Goal: Task Accomplishment & Management: Manage account settings

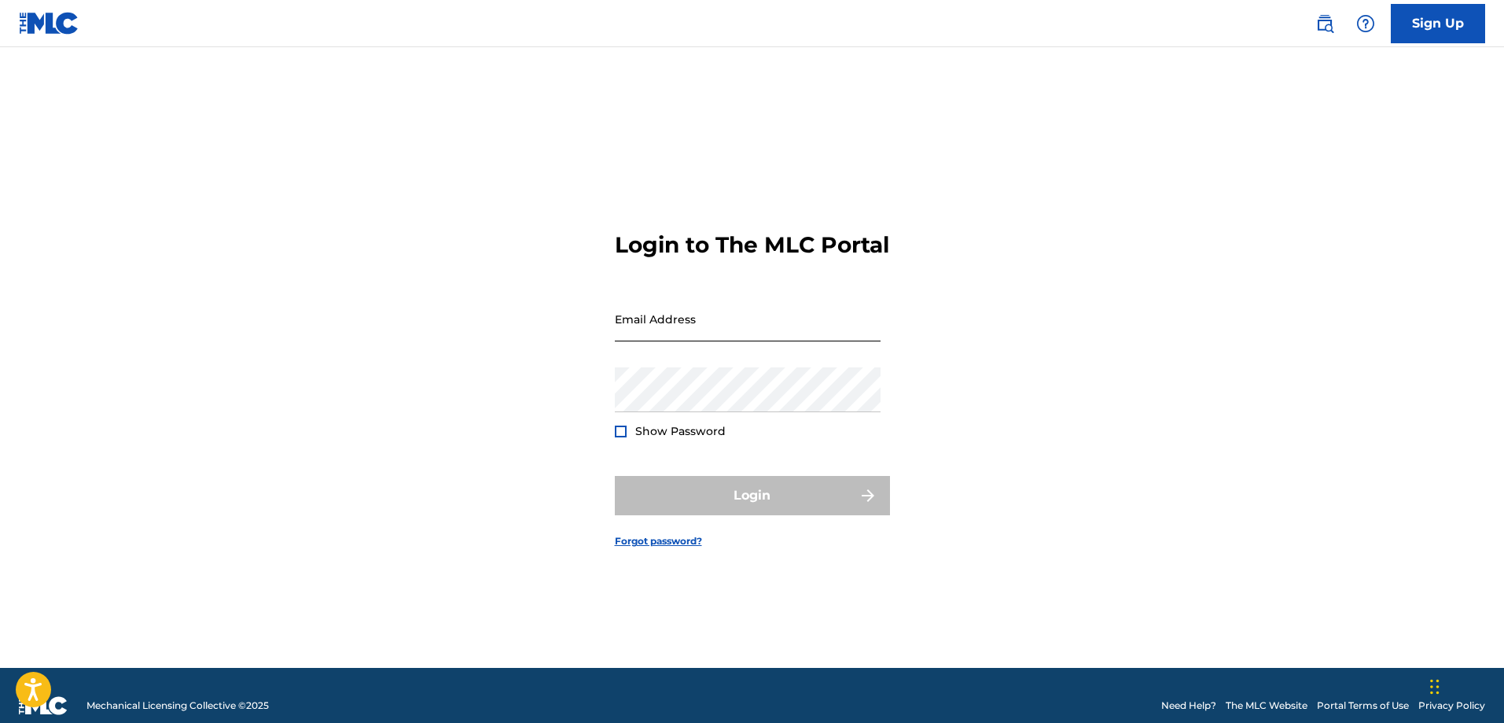
drag, startPoint x: 0, startPoint y: 0, endPoint x: 740, endPoint y: 342, distance: 815.2
click at [740, 341] on input "Email Address" at bounding box center [748, 318] width 266 height 45
type input "[EMAIL_ADDRESS][DOMAIN_NAME]"
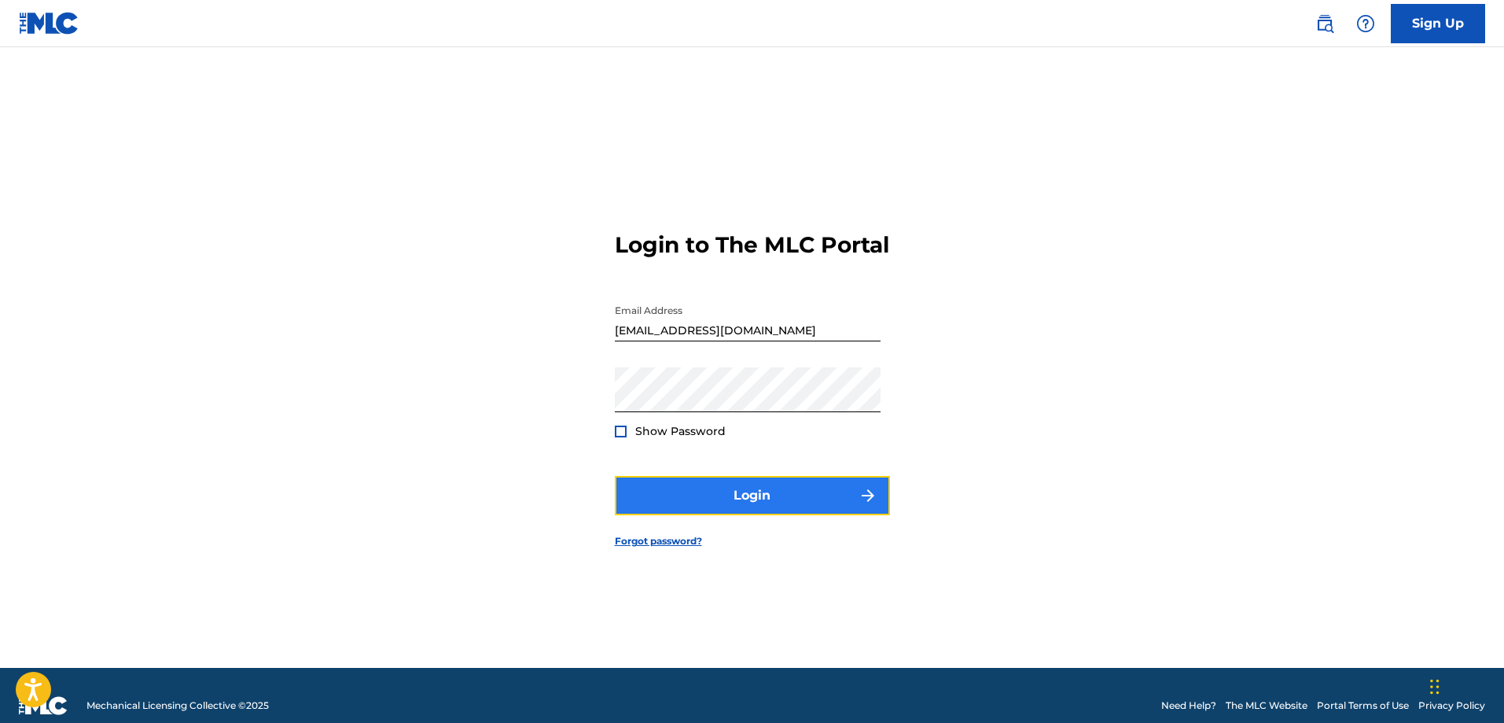
click at [740, 493] on button "Login" at bounding box center [752, 495] width 275 height 39
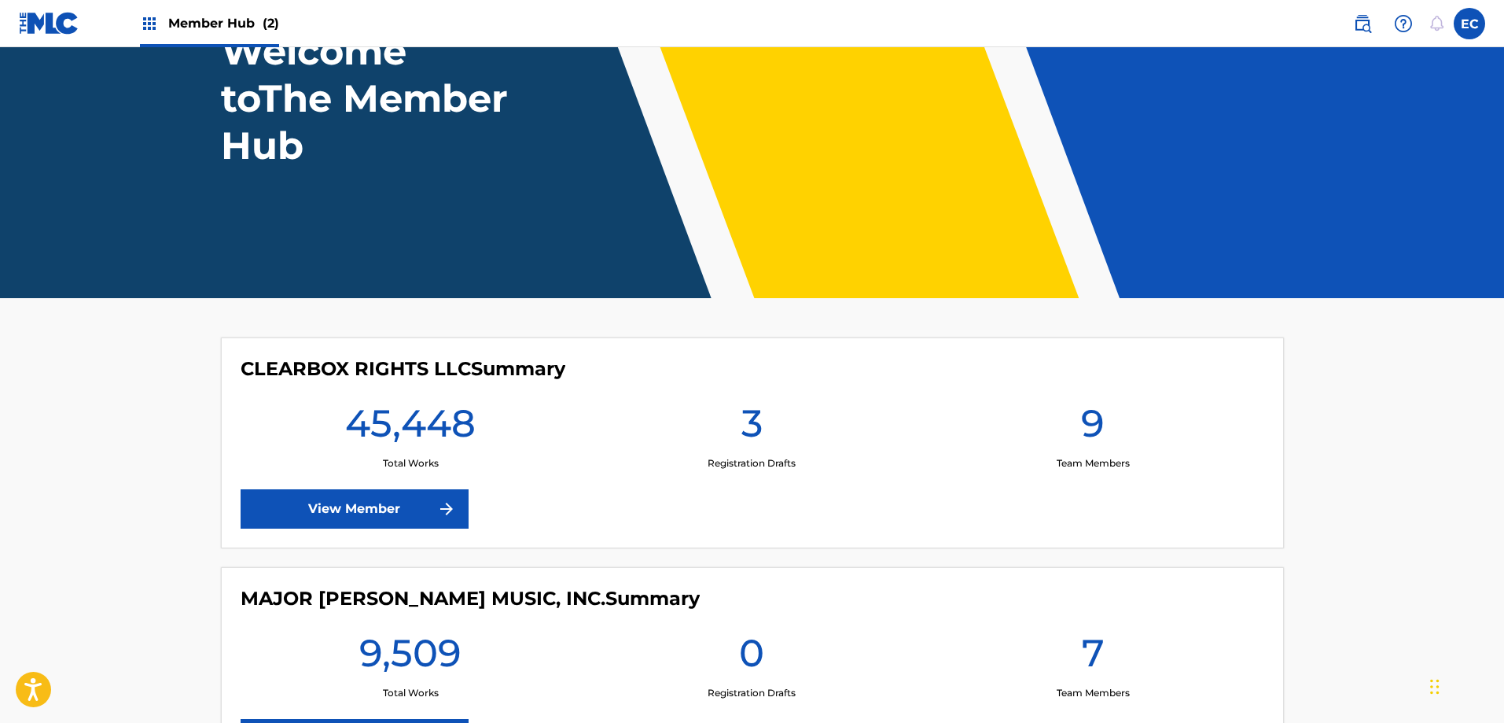
scroll to position [157, 0]
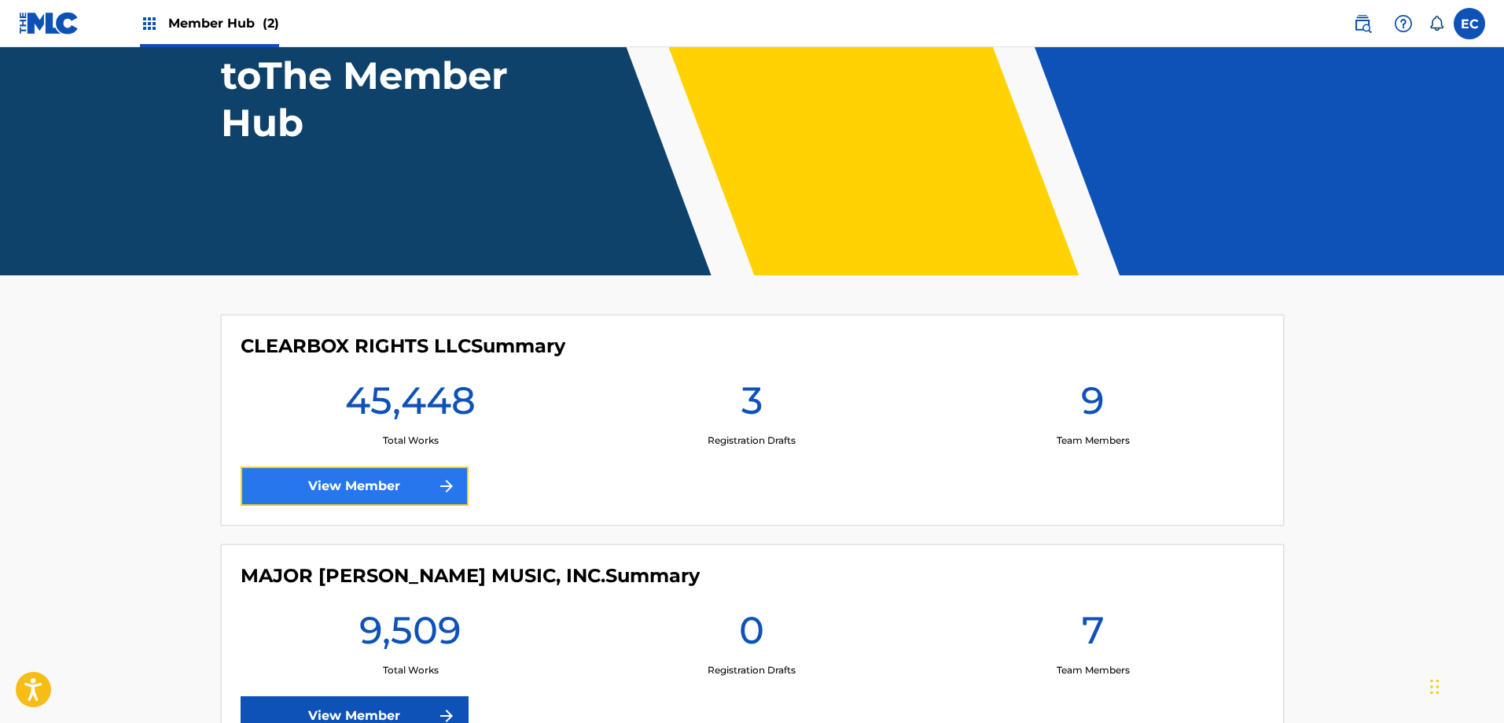
click at [423, 498] on link "View Member" at bounding box center [355, 485] width 228 height 39
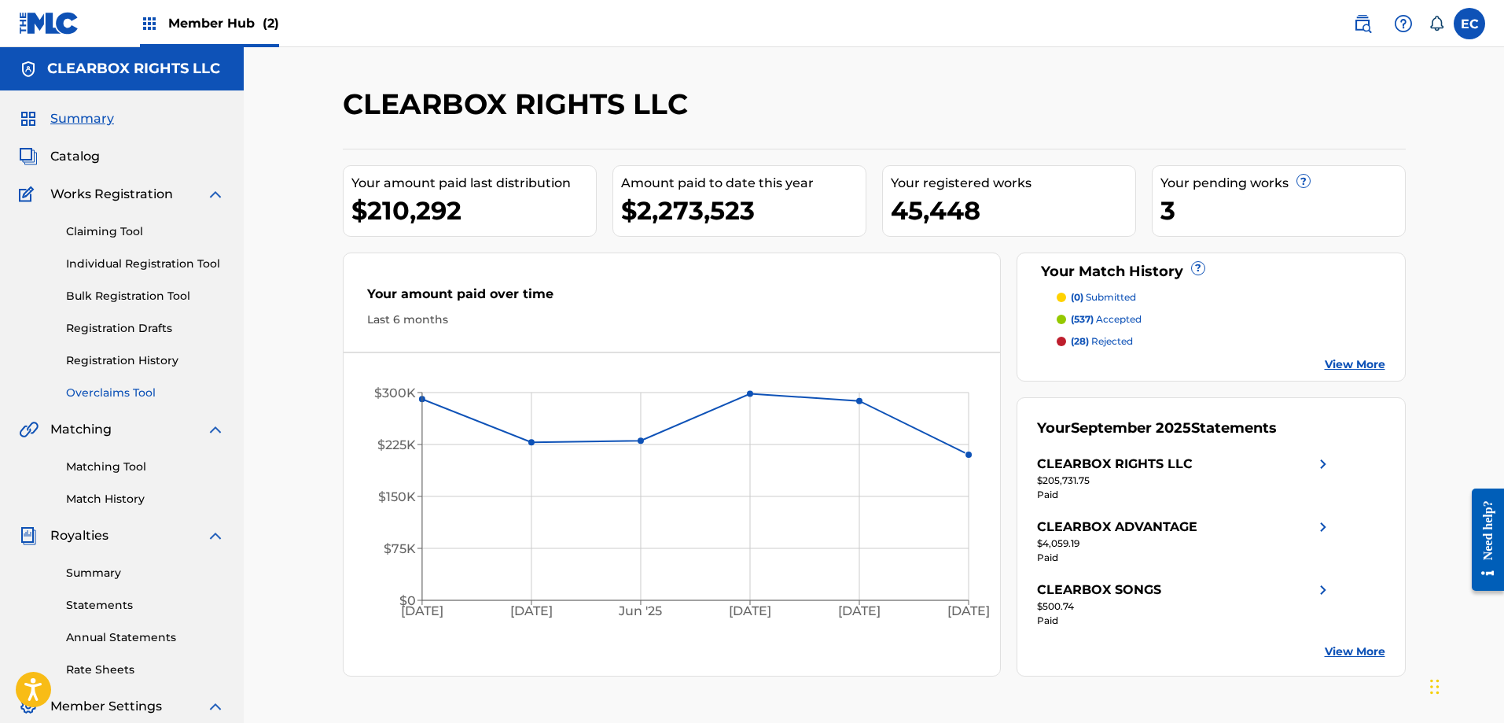
click at [122, 388] on link "Overclaims Tool" at bounding box center [145, 393] width 159 height 17
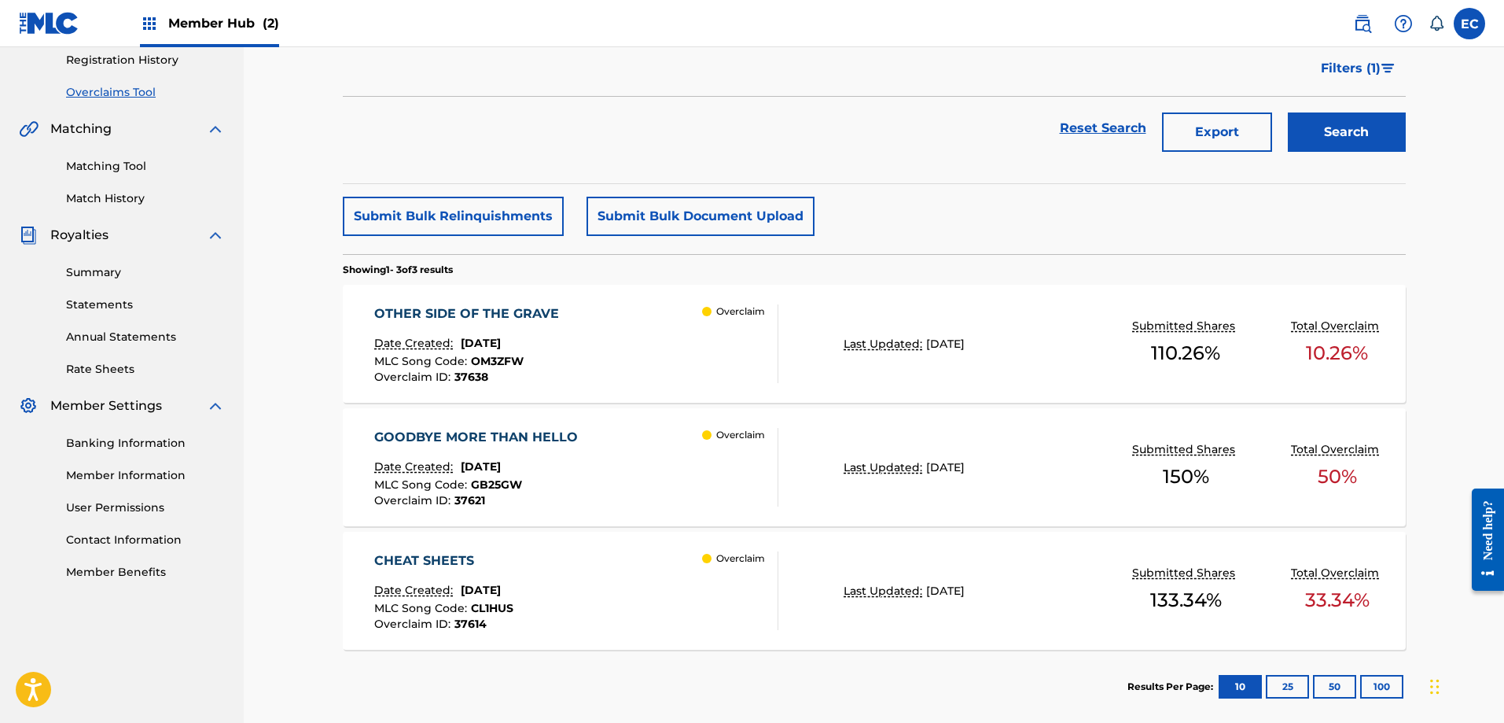
scroll to position [377, 0]
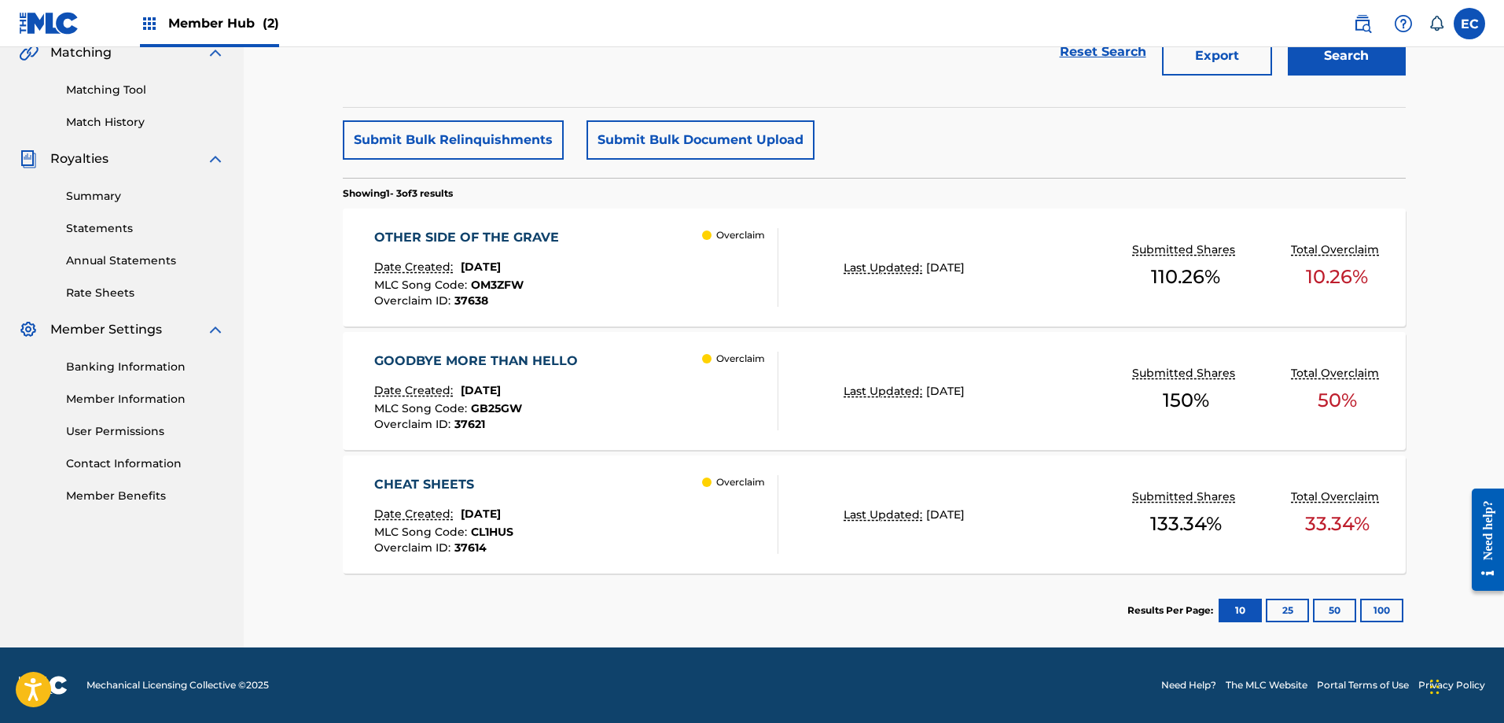
click at [564, 356] on div "GOODBYE MORE THAN HELLO" at bounding box center [480, 360] width 212 height 19
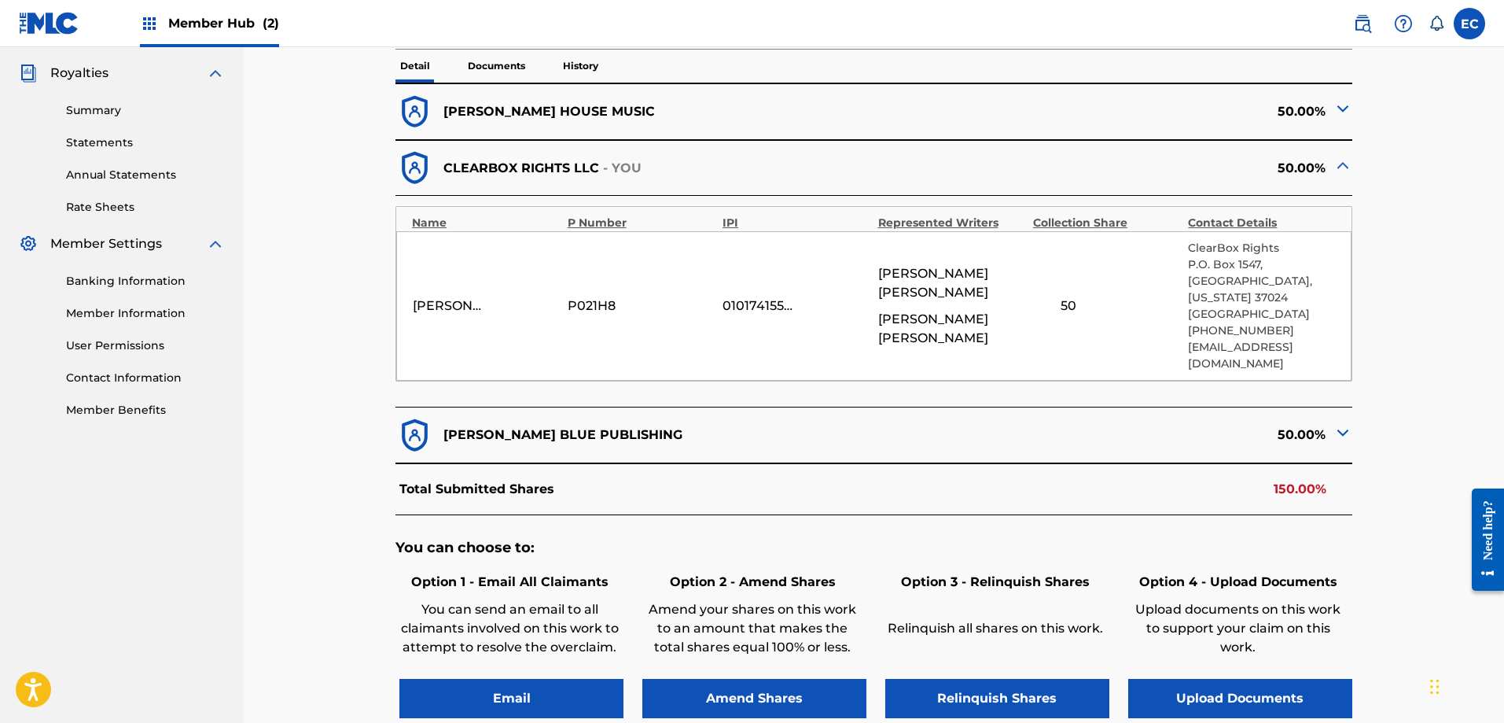
scroll to position [393, 0]
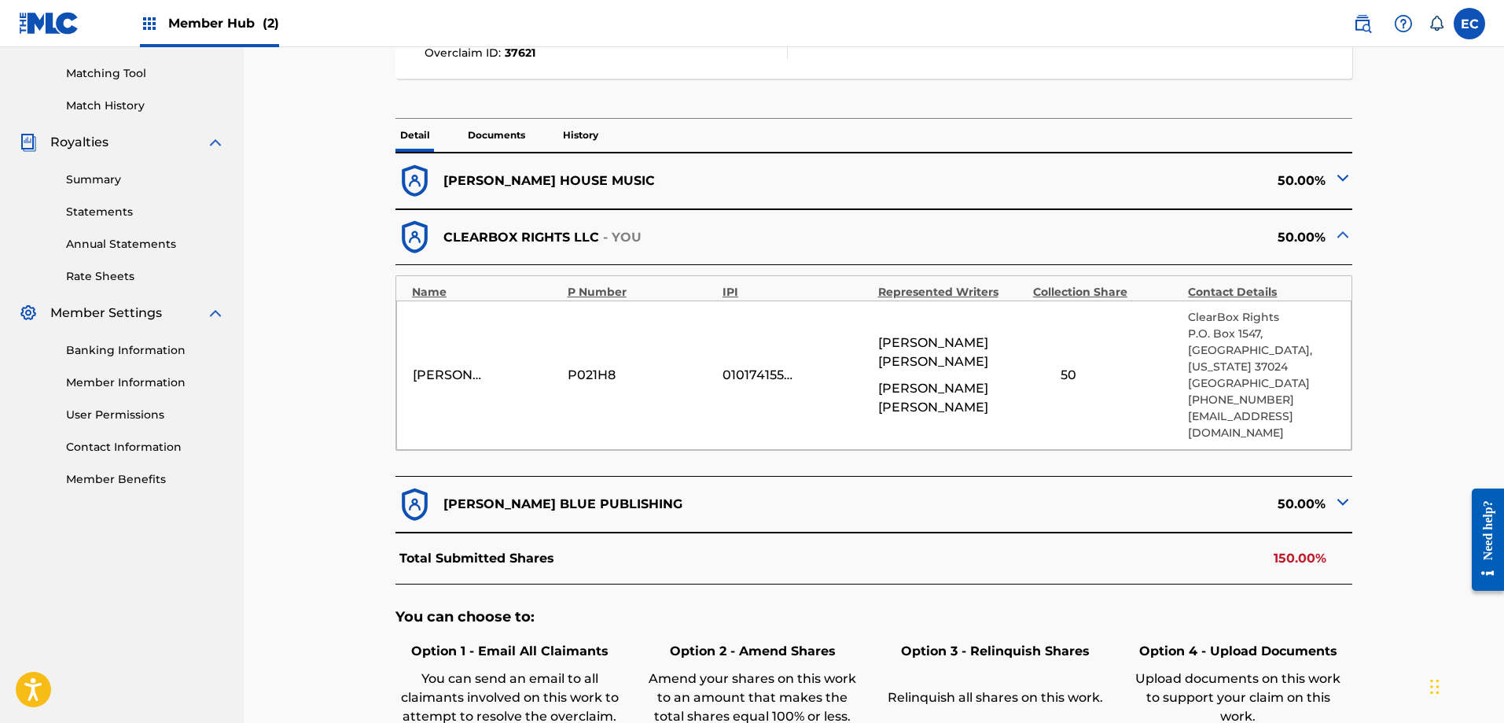
click at [1336, 499] on img at bounding box center [1343, 501] width 19 height 19
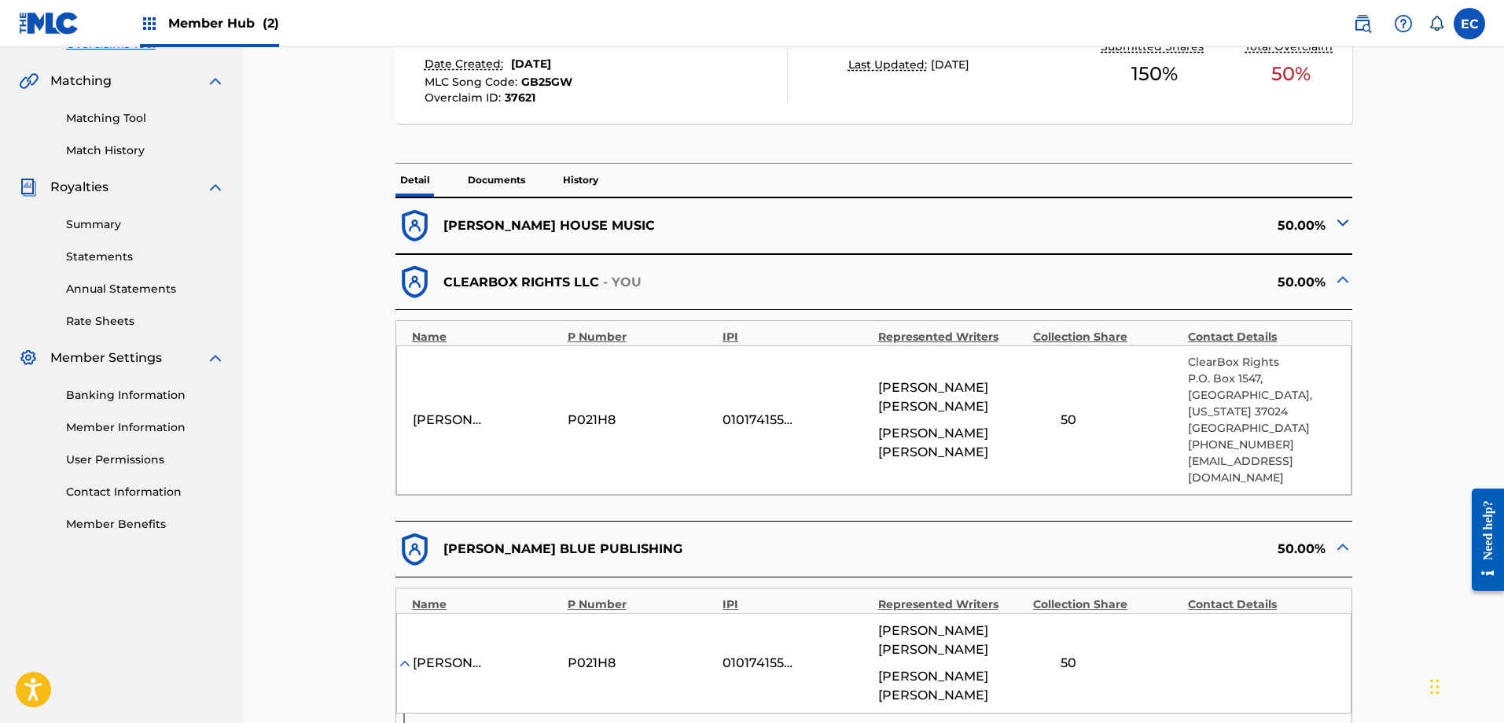
scroll to position [315, 0]
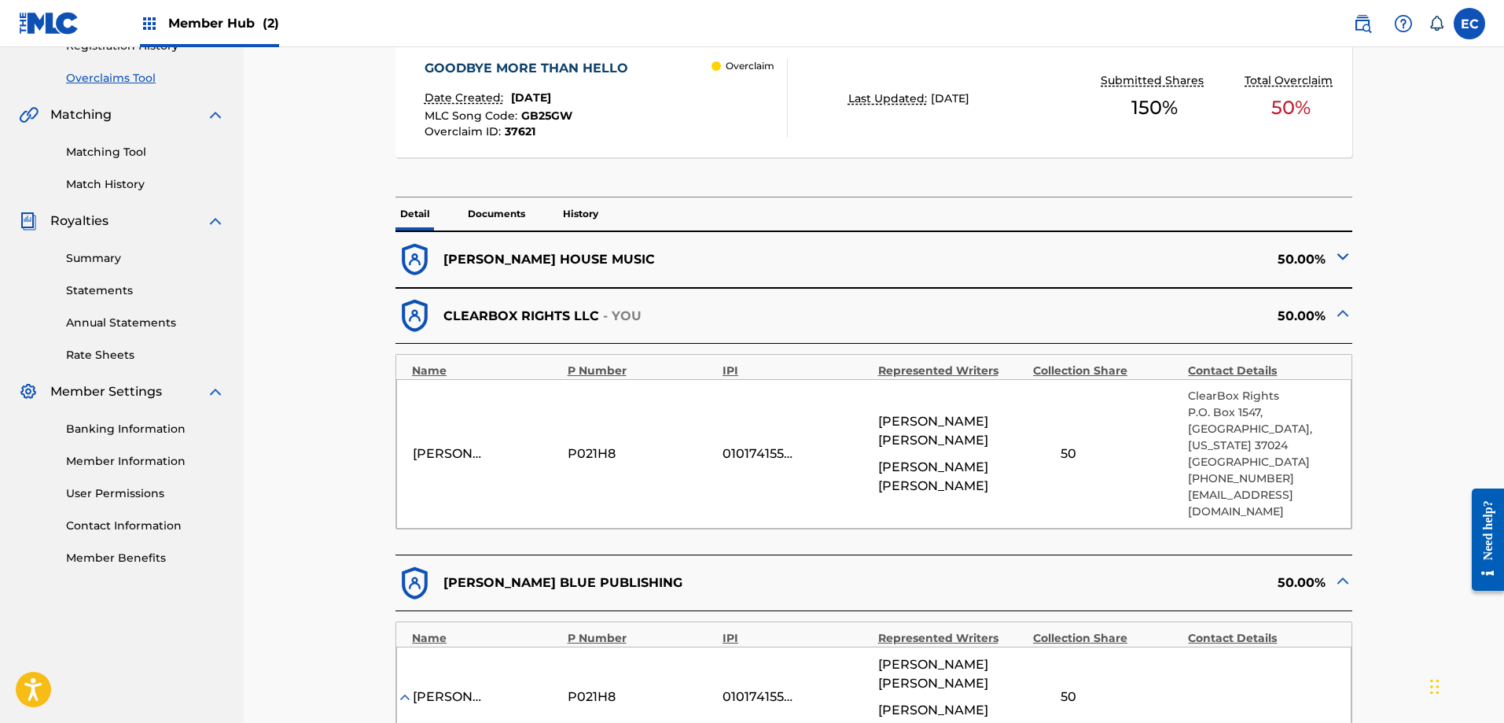
click at [1346, 312] on img at bounding box center [1343, 313] width 19 height 19
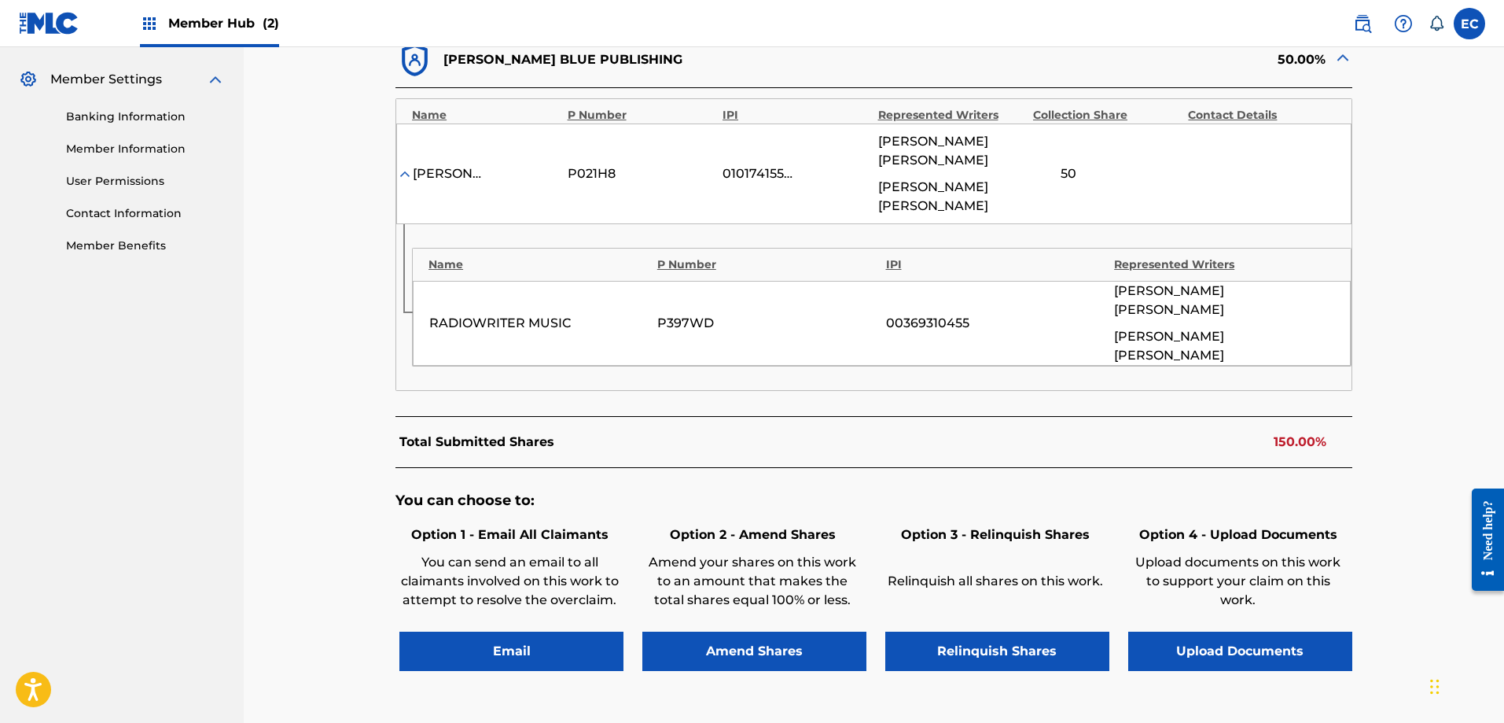
scroll to position [629, 0]
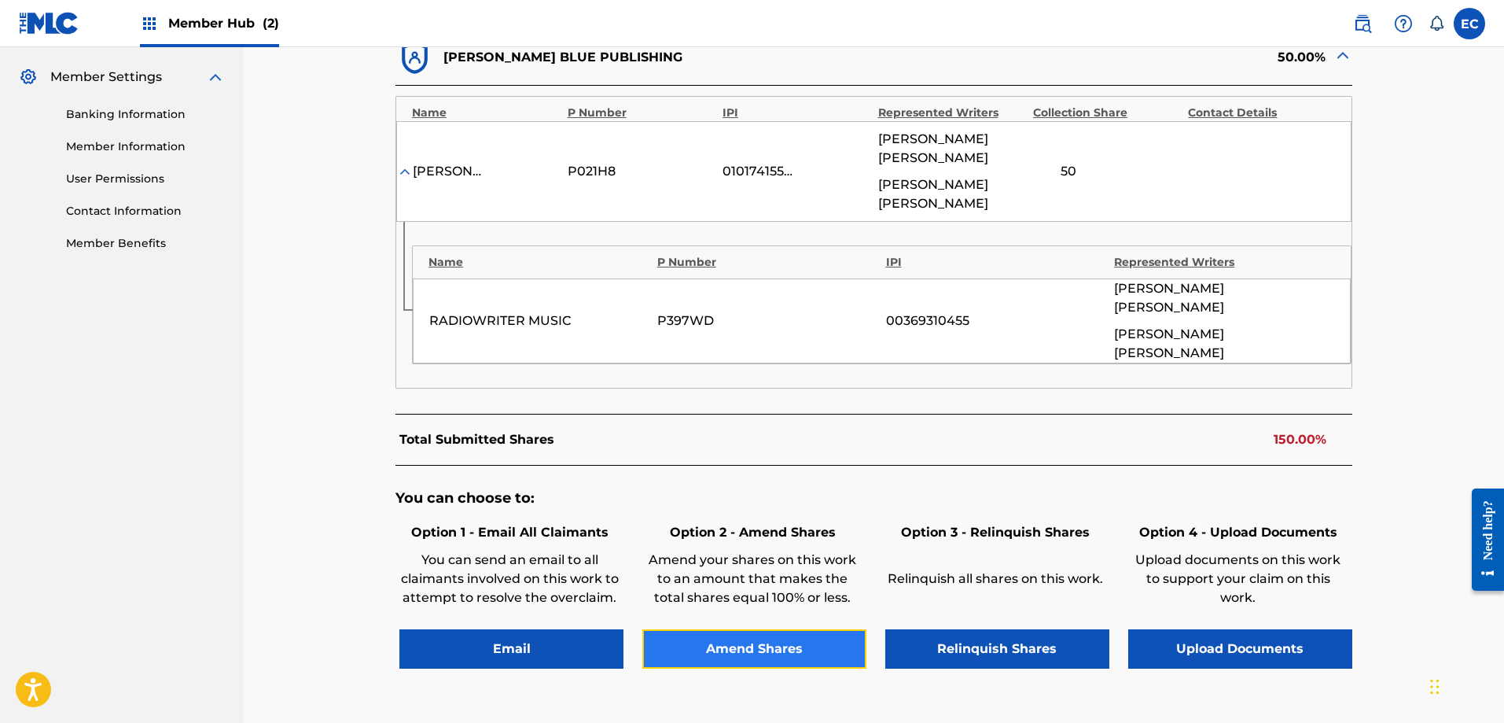
click at [801, 629] on button "Amend Shares" at bounding box center [754, 648] width 224 height 39
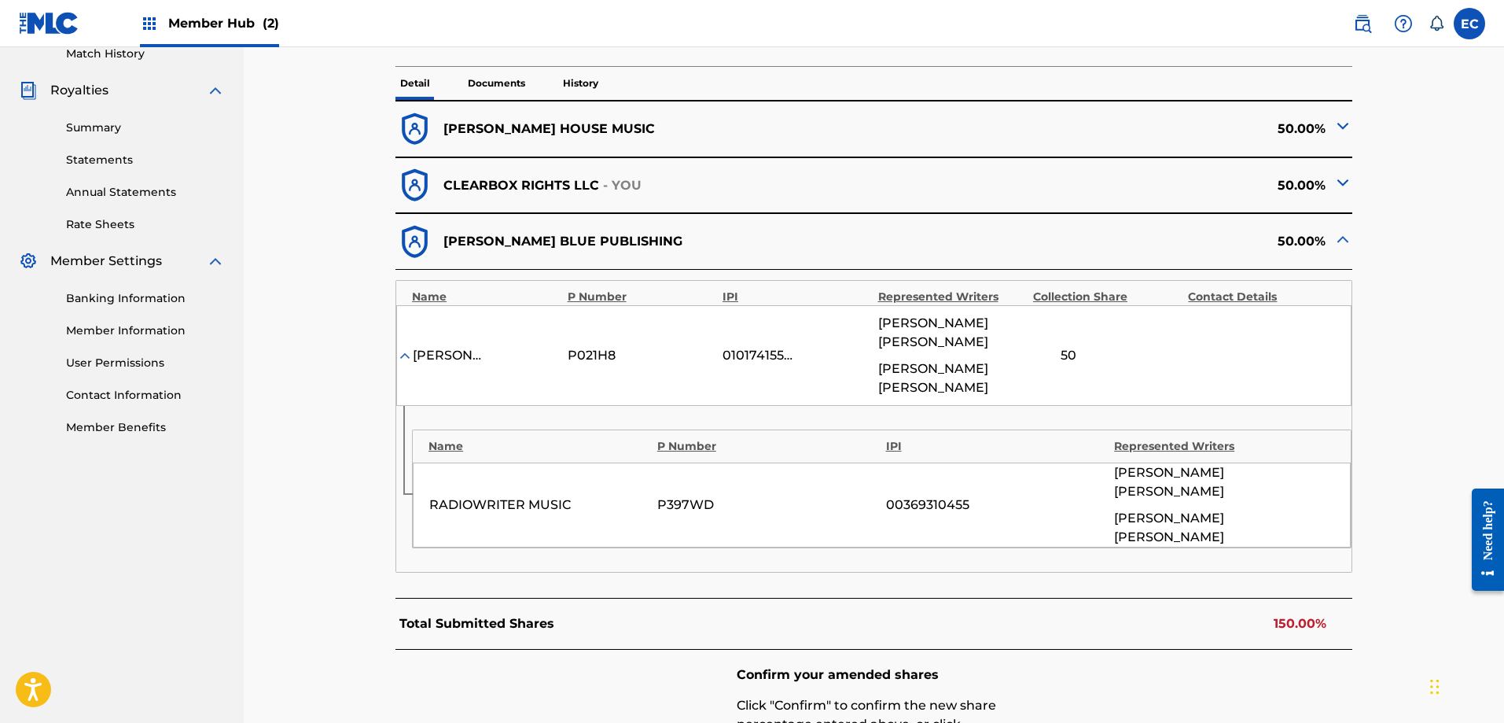
scroll to position [366, 0]
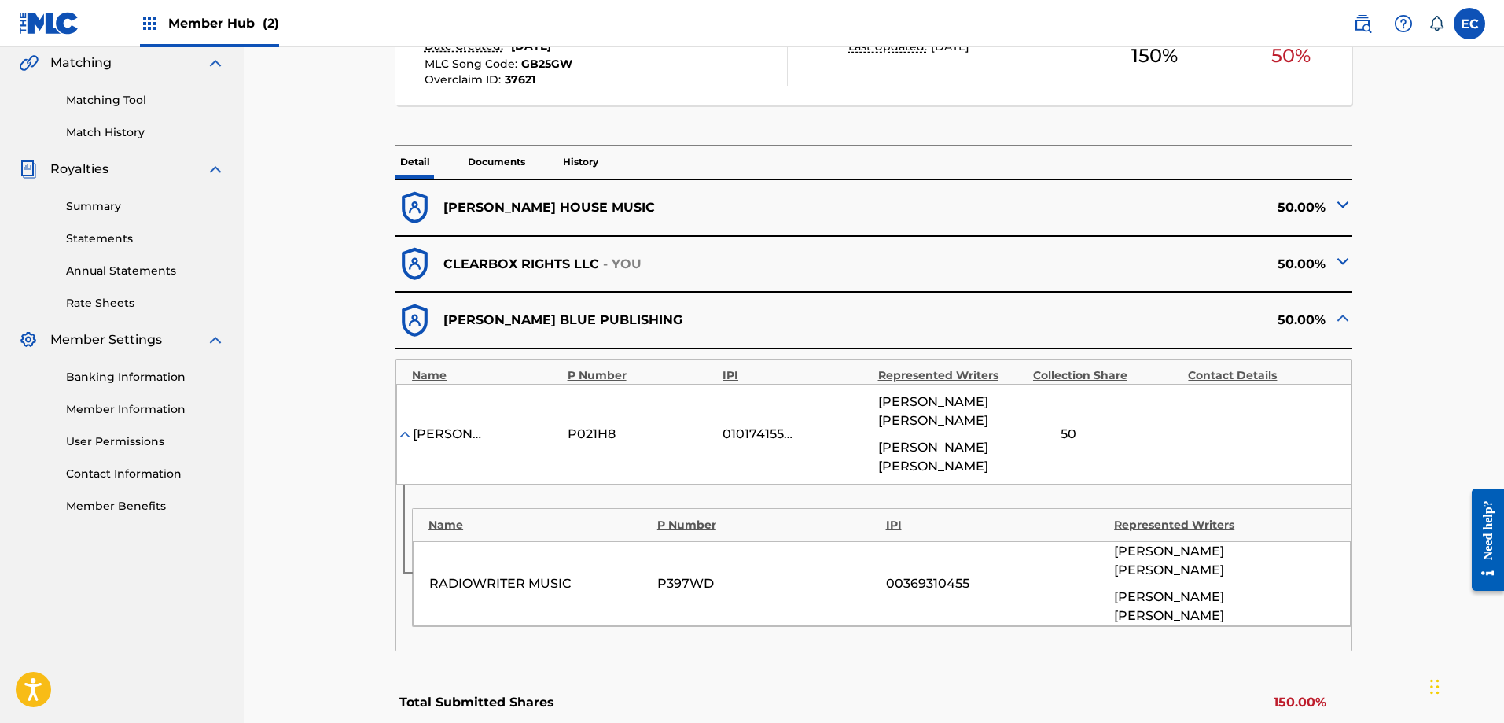
click at [1342, 263] on img at bounding box center [1343, 261] width 19 height 19
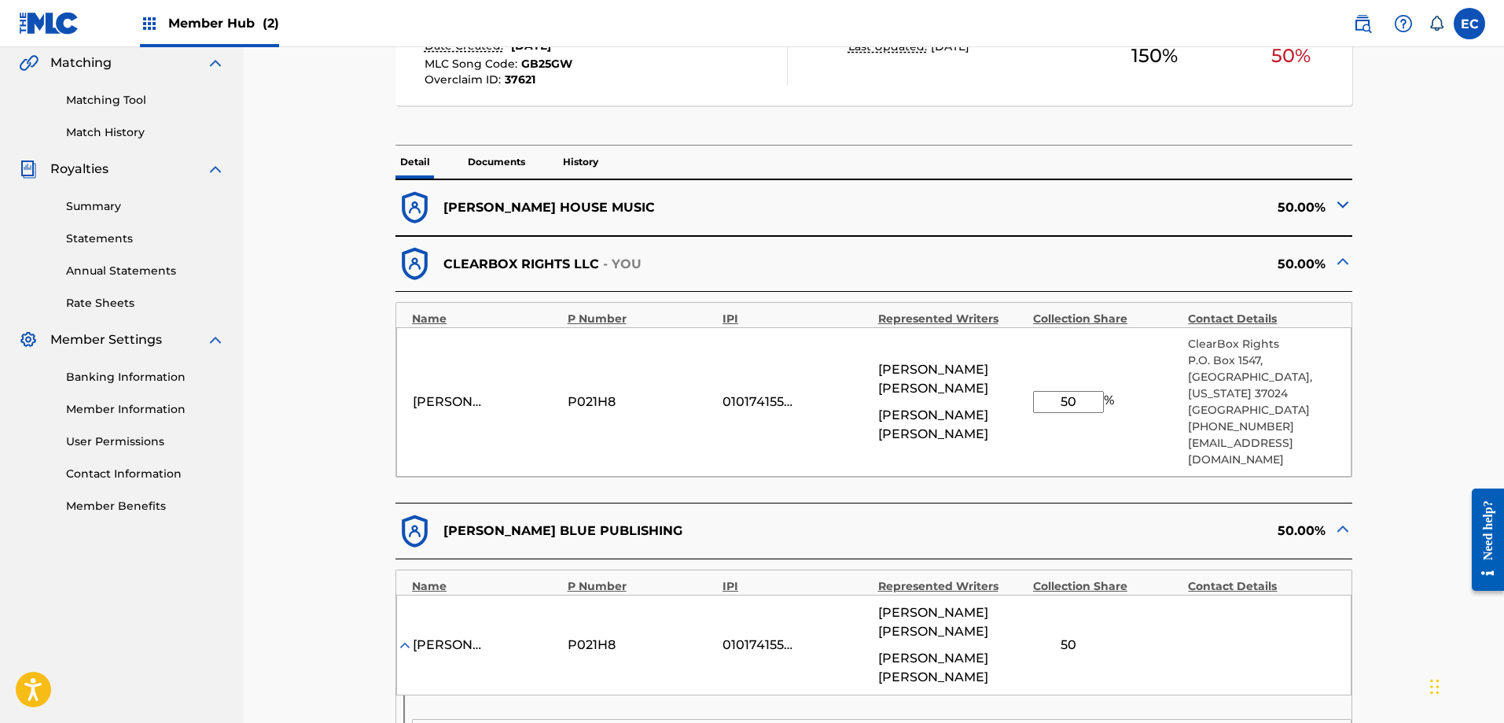
drag, startPoint x: 1095, startPoint y: 402, endPoint x: 1001, endPoint y: 401, distance: 93.6
click at [1001, 401] on div "[PERSON_NAME] BLUE PUBLISHING P021H8 01017415595 [PERSON_NAME] [PERSON_NAME] 50…" at bounding box center [873, 401] width 955 height 149
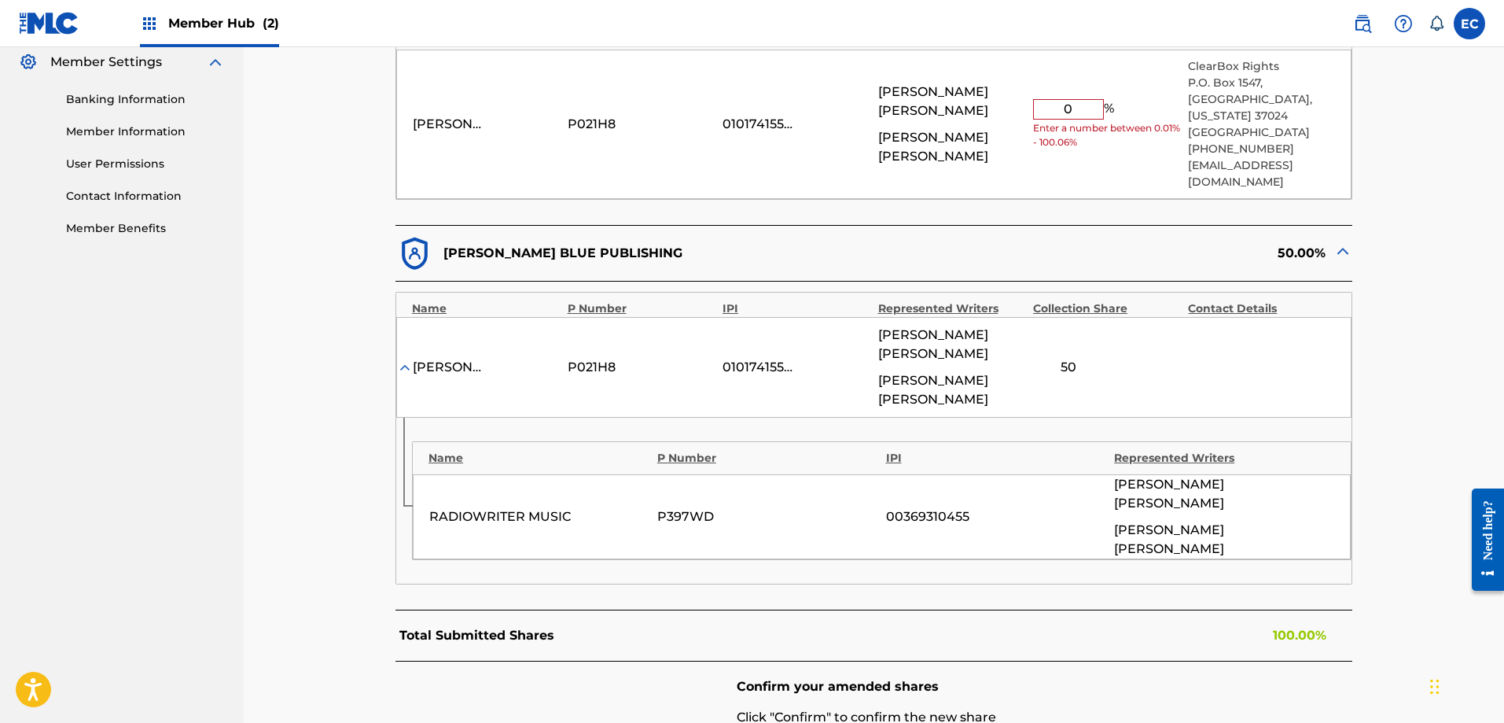
scroll to position [524, 0]
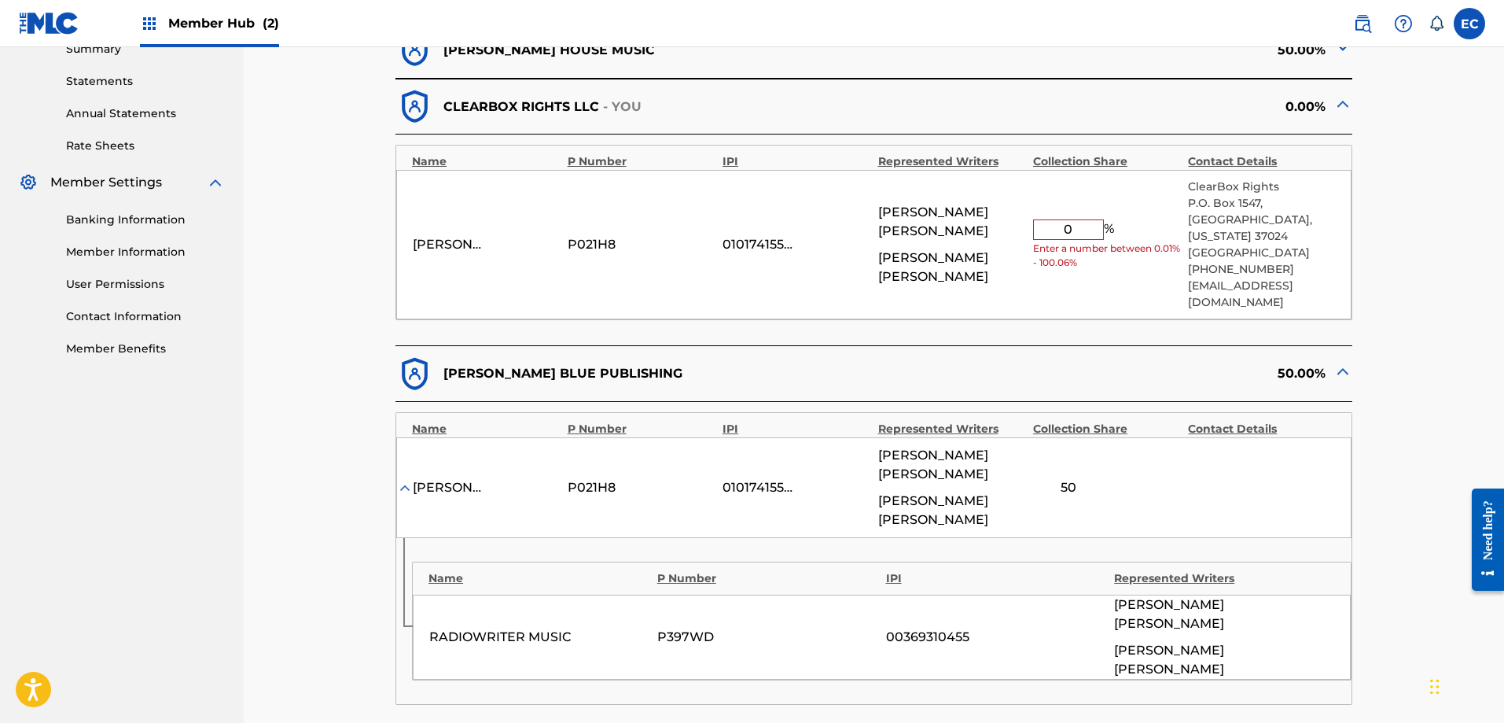
type input "0"
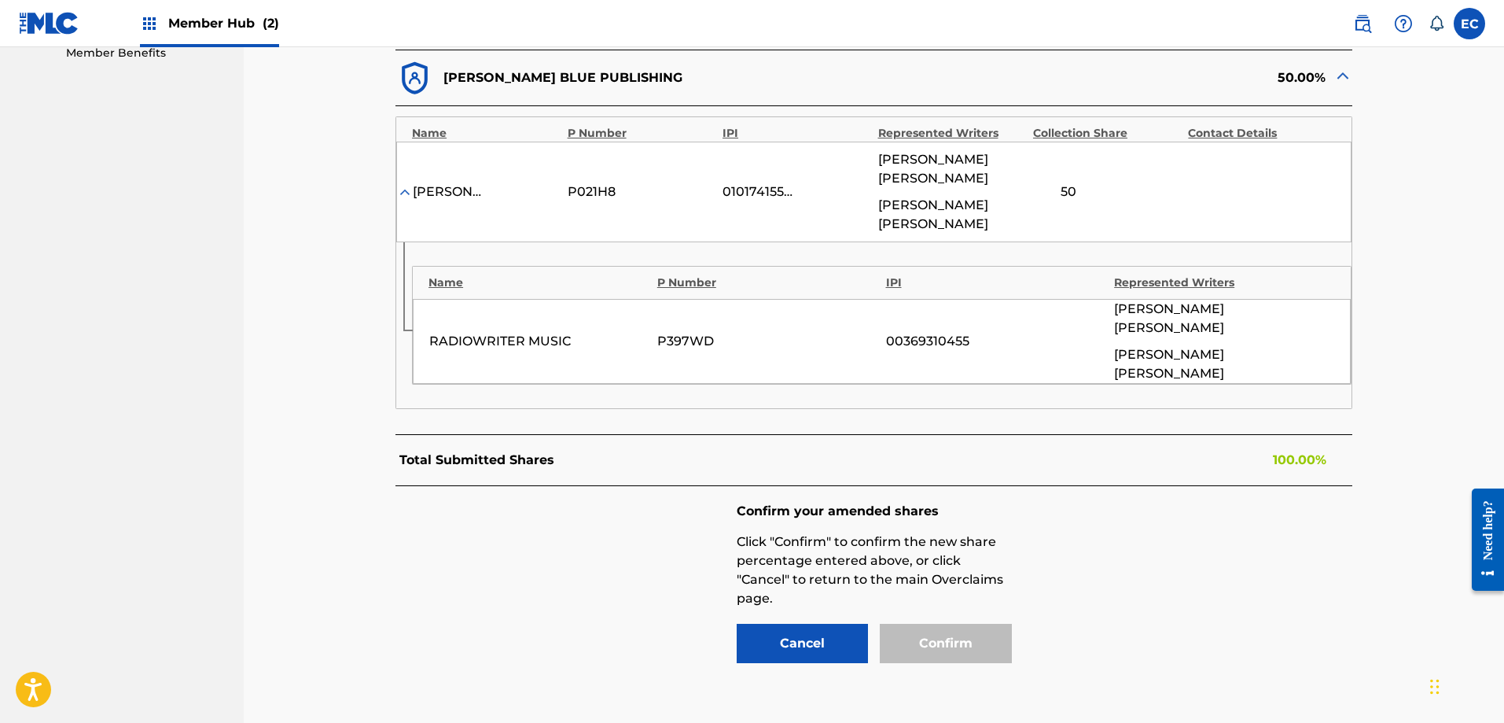
scroll to position [838, 0]
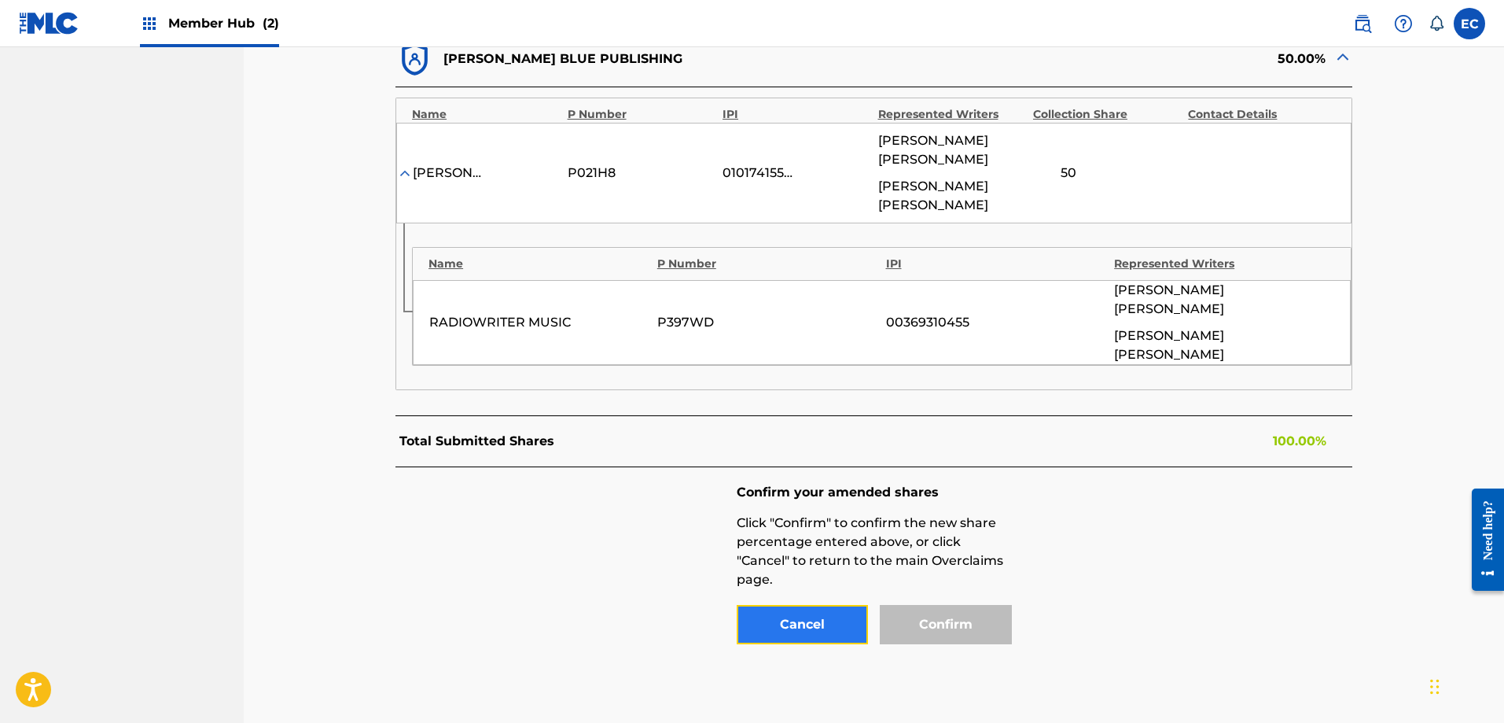
click at [804, 605] on button "Cancel" at bounding box center [803, 624] width 132 height 39
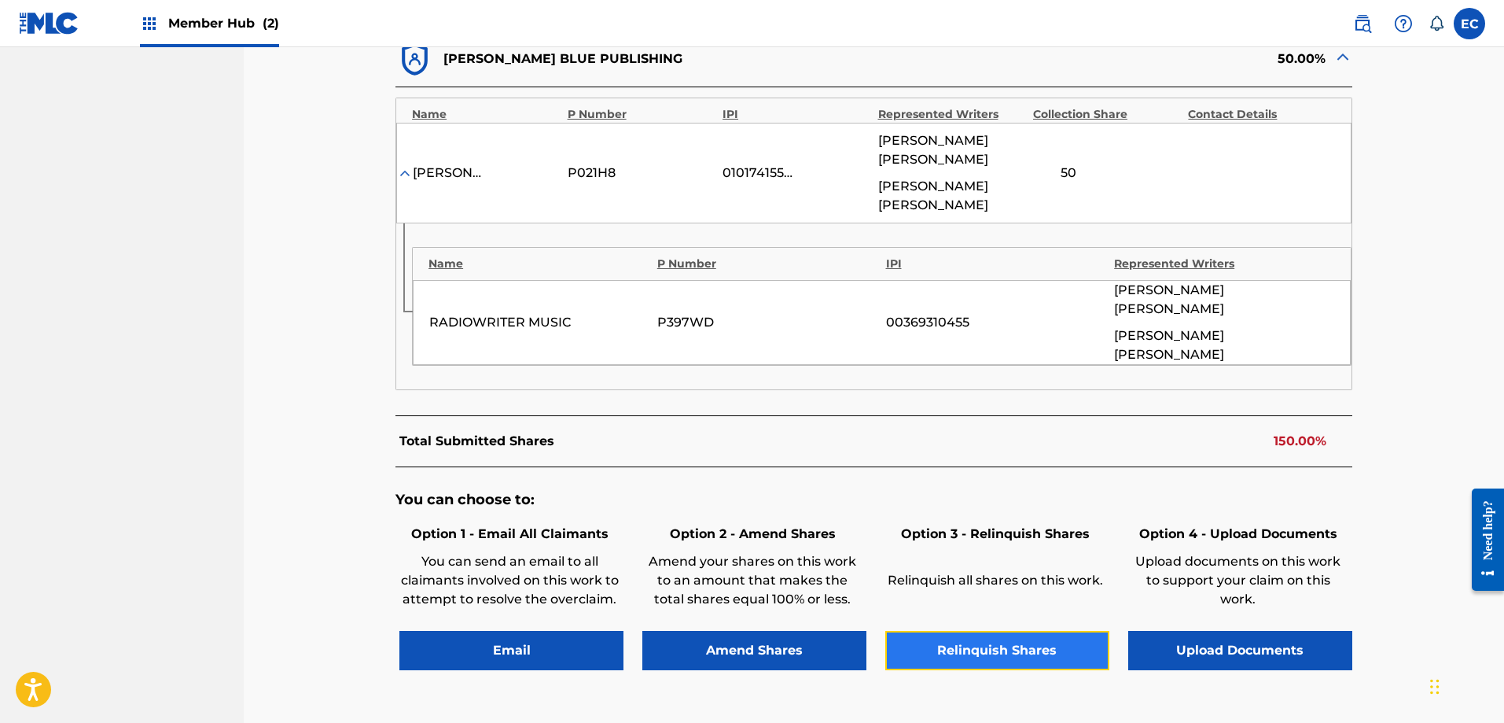
click at [1043, 631] on button "Relinquish Shares" at bounding box center [997, 650] width 224 height 39
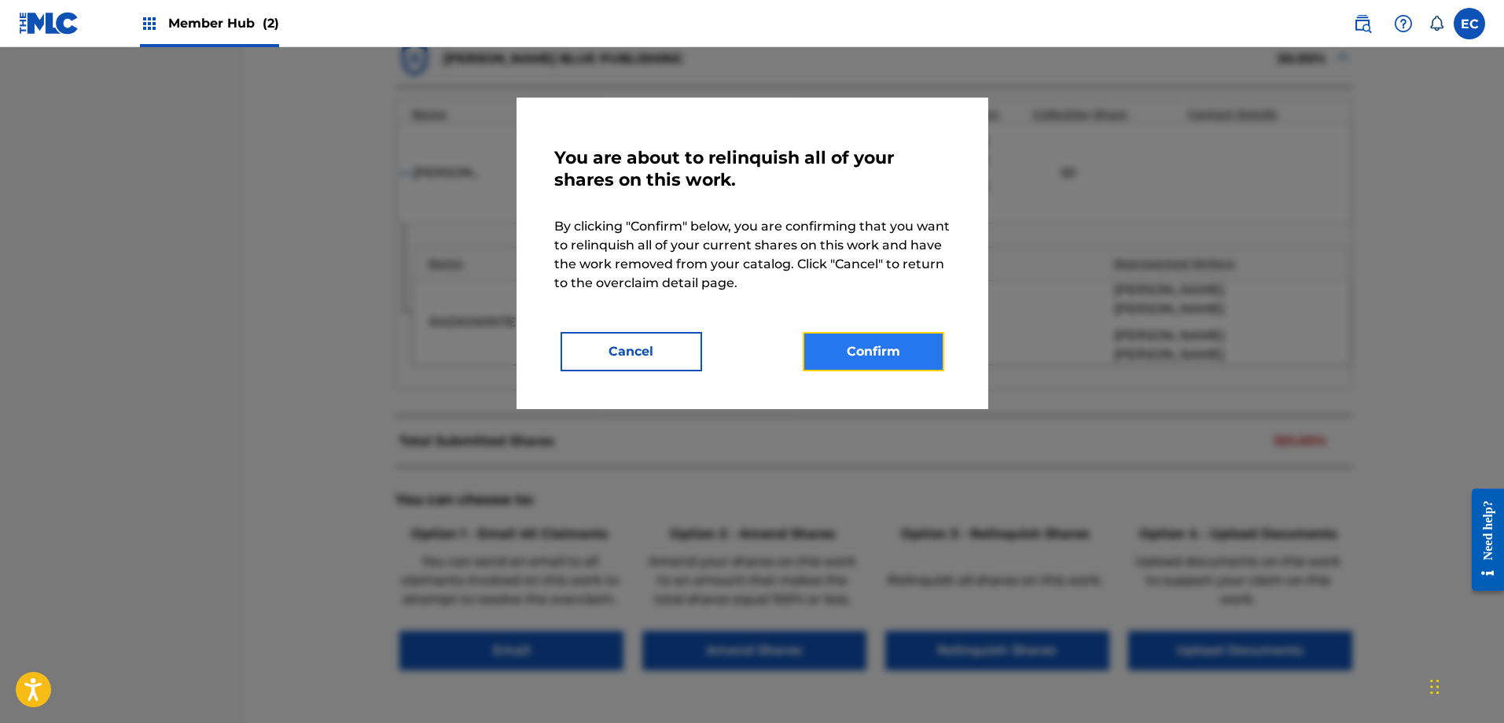
click at [852, 350] on button "Confirm" at bounding box center [874, 351] width 142 height 39
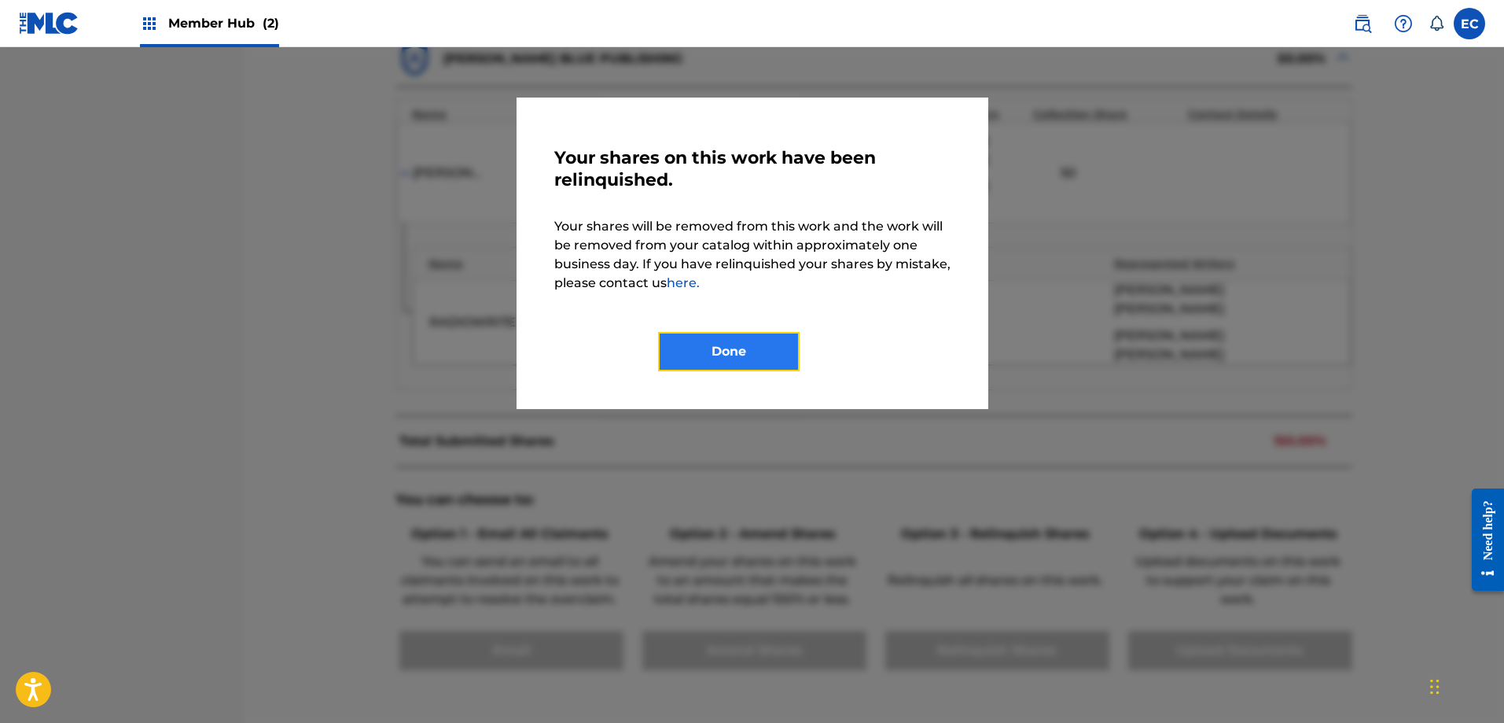
click at [759, 350] on button "Done" at bounding box center [729, 351] width 142 height 39
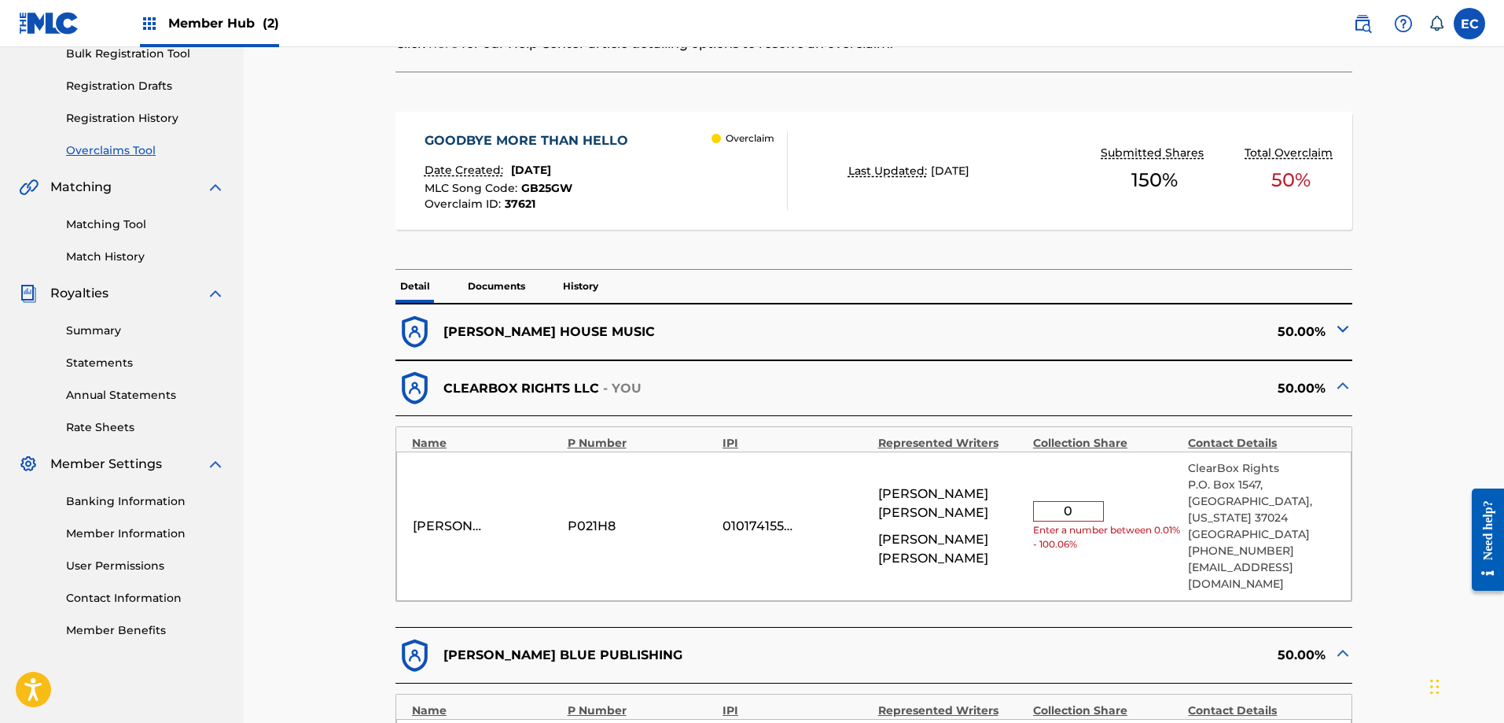
scroll to position [0, 0]
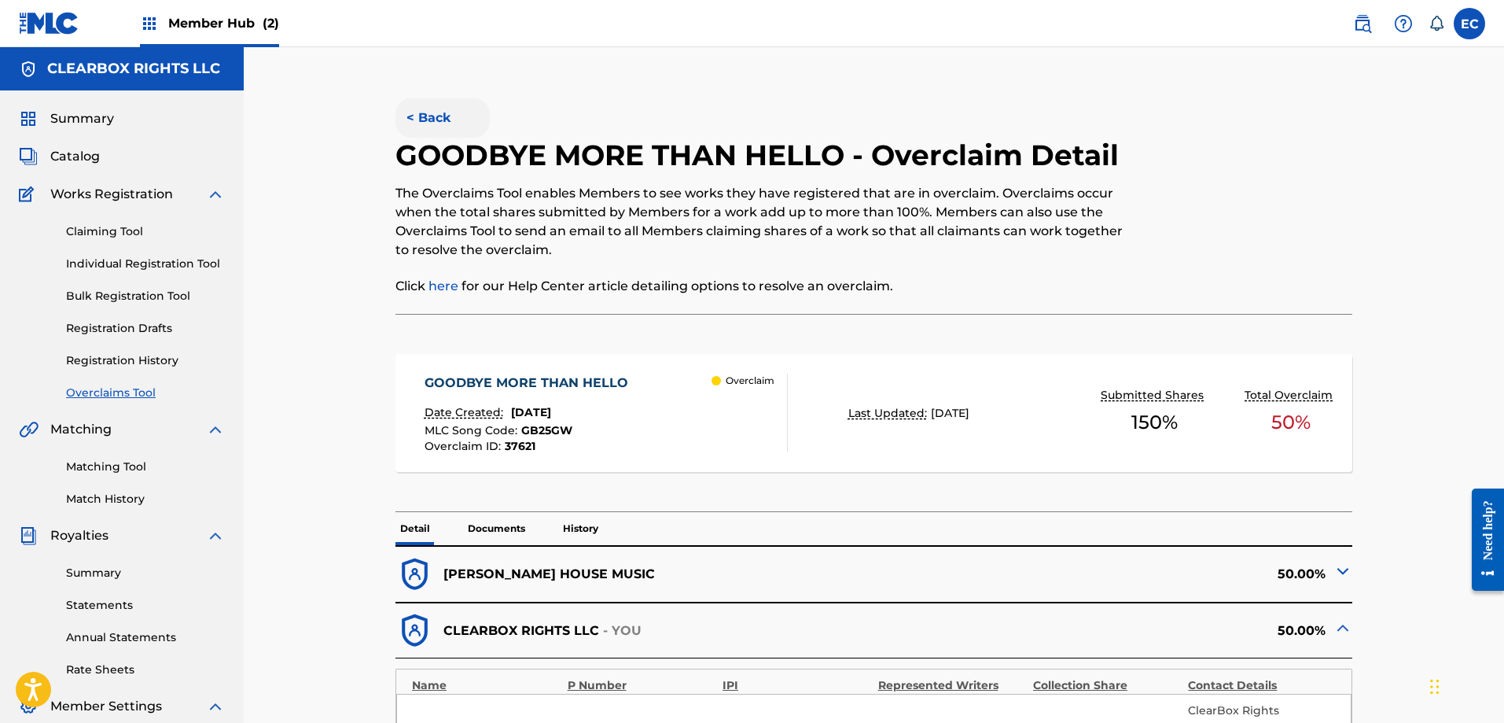
click at [440, 120] on button "< Back" at bounding box center [443, 117] width 94 height 39
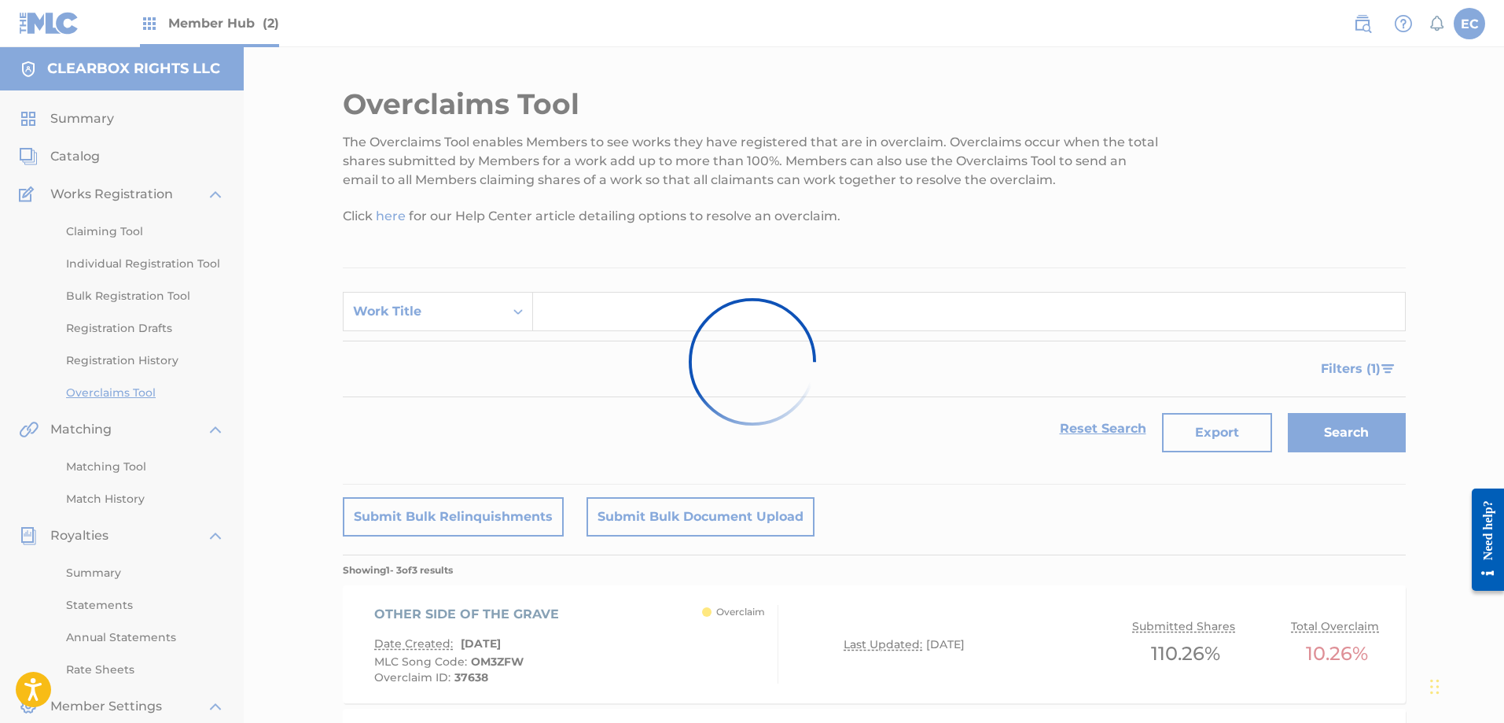
scroll to position [336, 0]
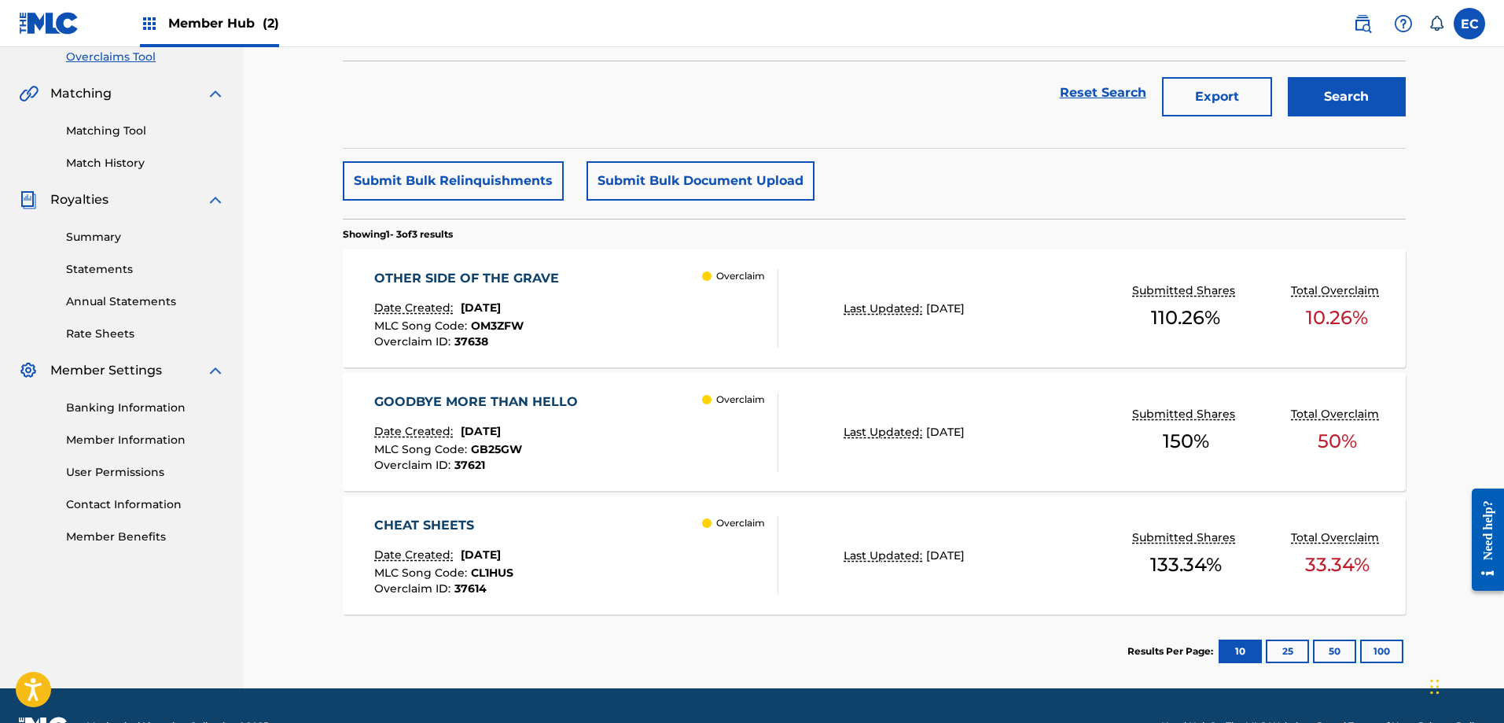
click at [511, 397] on div "GOODBYE MORE THAN HELLO" at bounding box center [480, 401] width 212 height 19
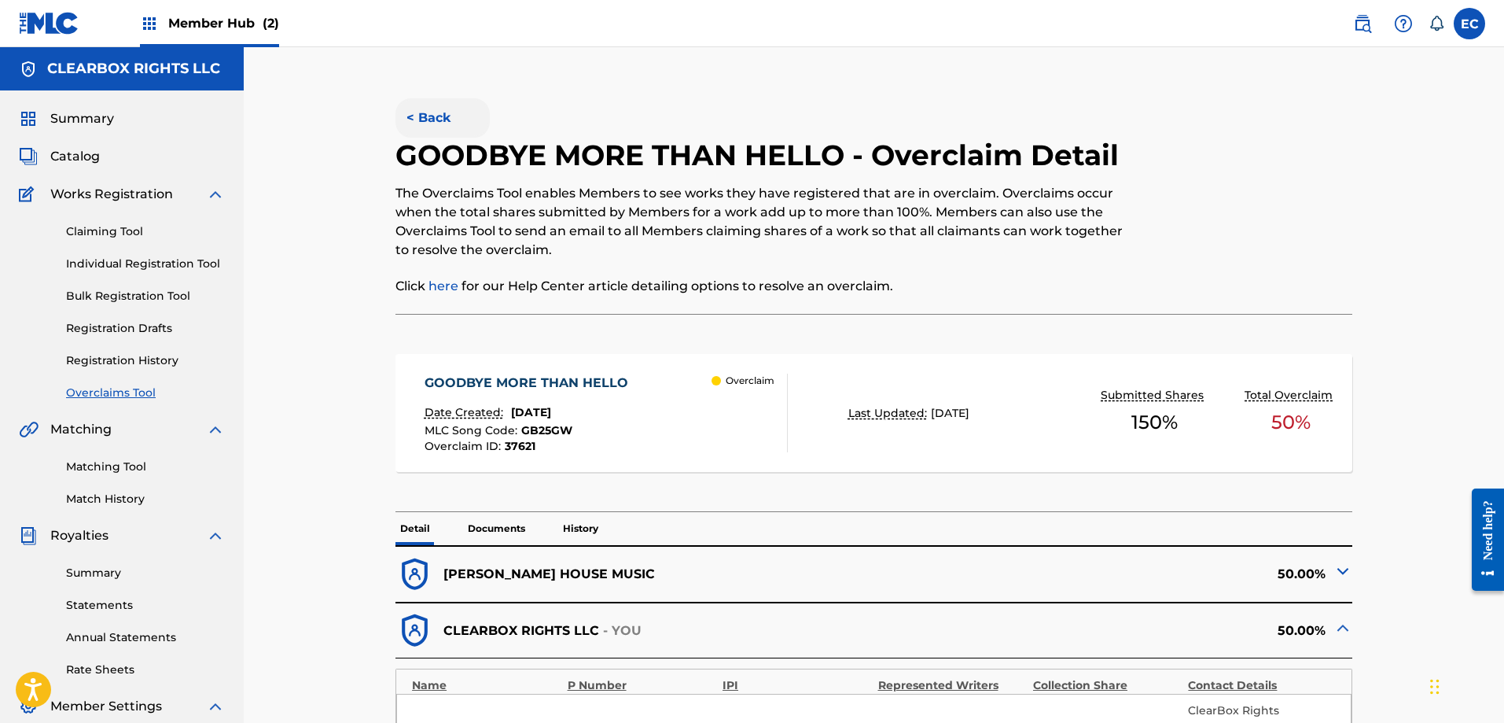
click at [447, 109] on button "< Back" at bounding box center [443, 117] width 94 height 39
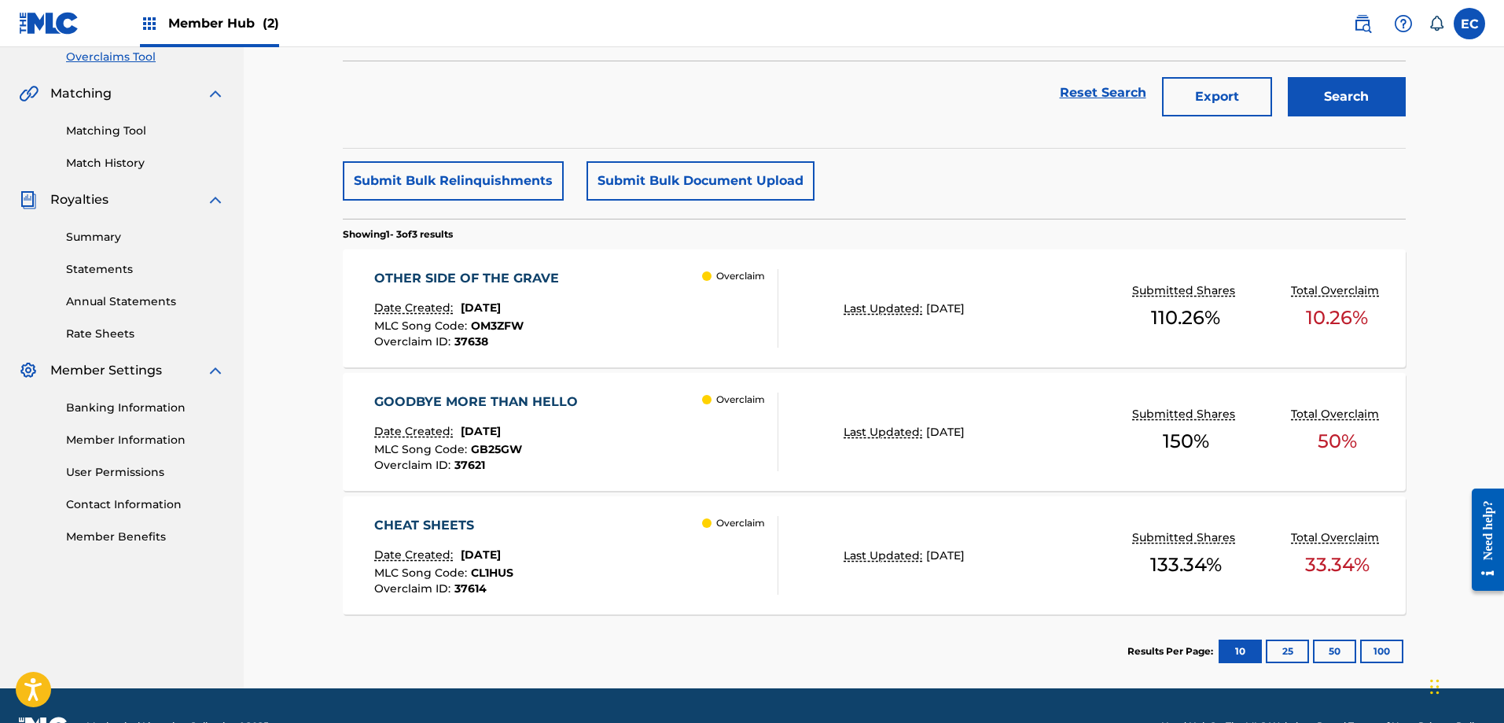
click at [510, 272] on div "OTHER SIDE OF THE GRAVE" at bounding box center [470, 278] width 193 height 19
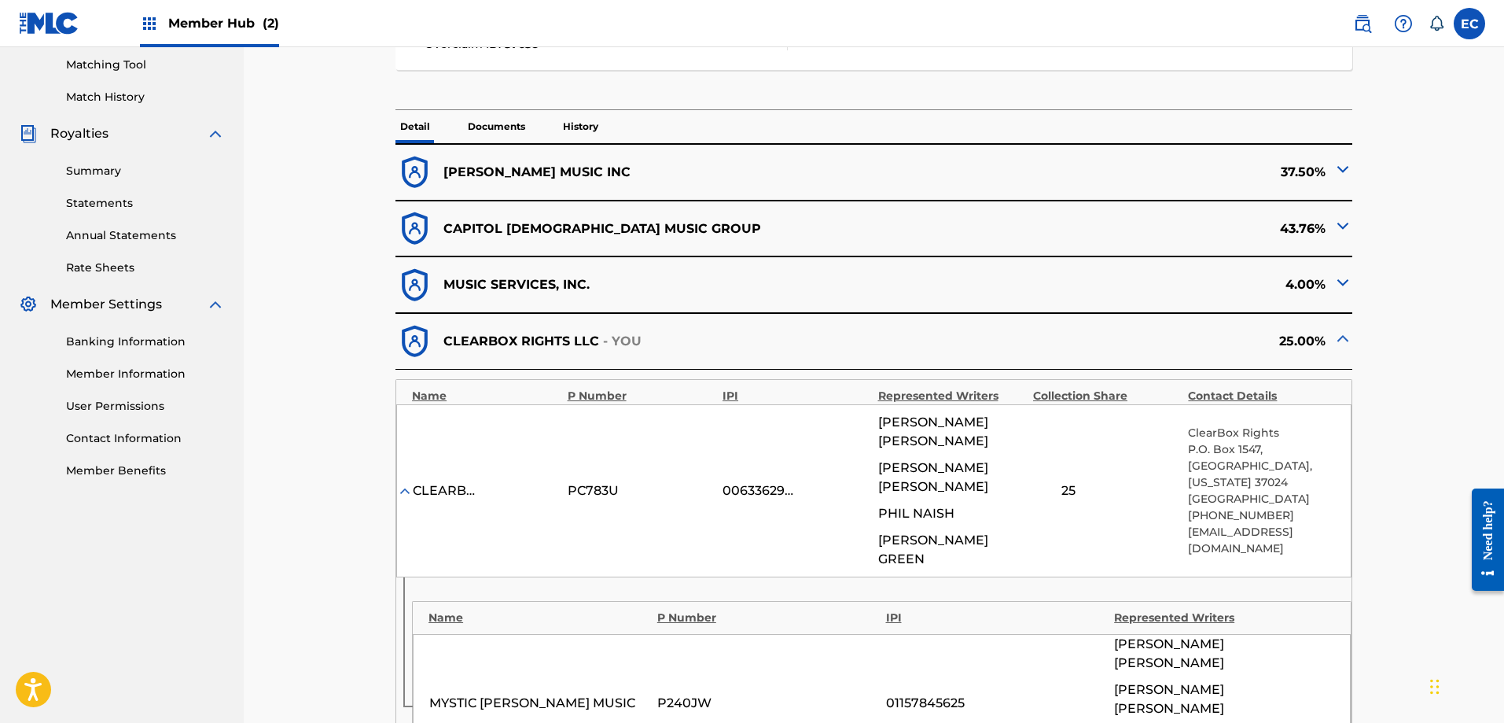
scroll to position [393, 0]
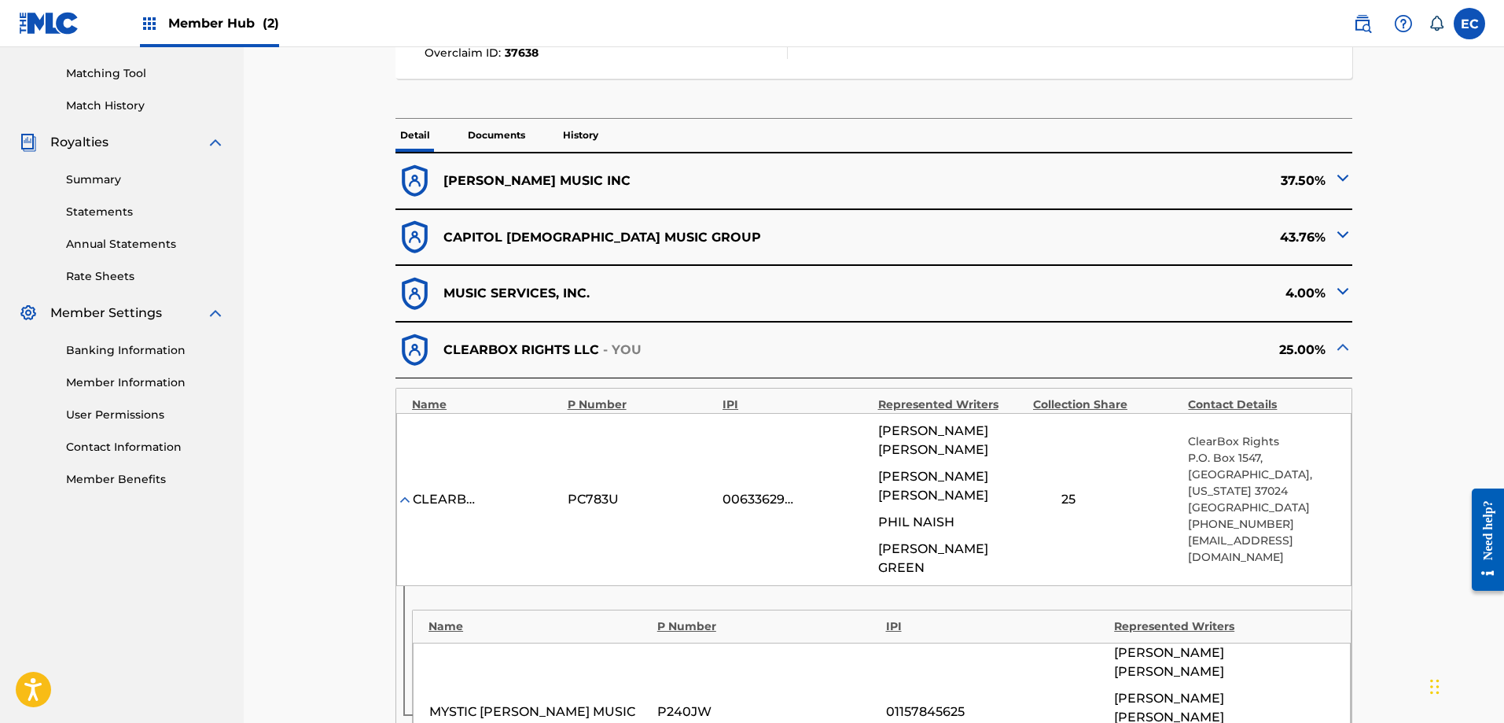
click at [1334, 236] on img at bounding box center [1343, 234] width 19 height 19
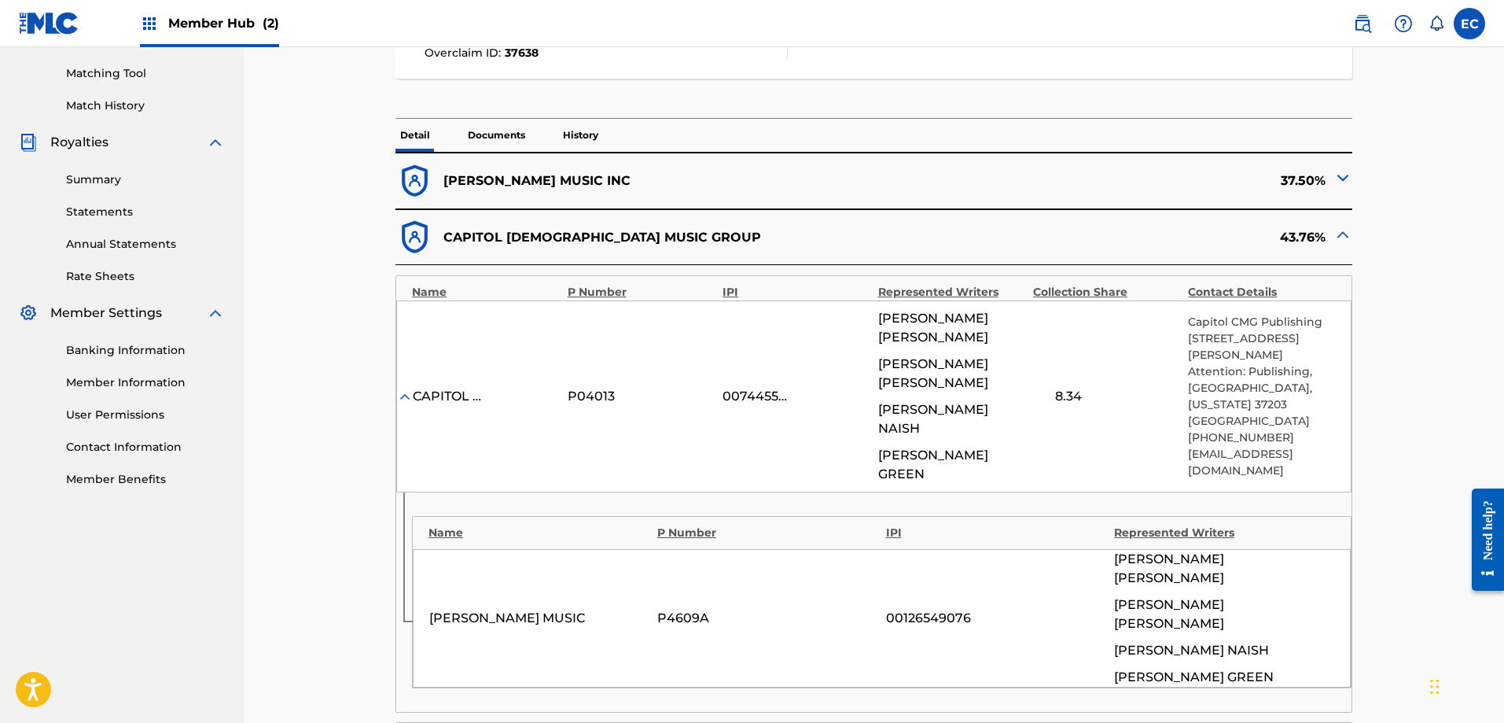
click at [1334, 236] on img at bounding box center [1343, 234] width 19 height 19
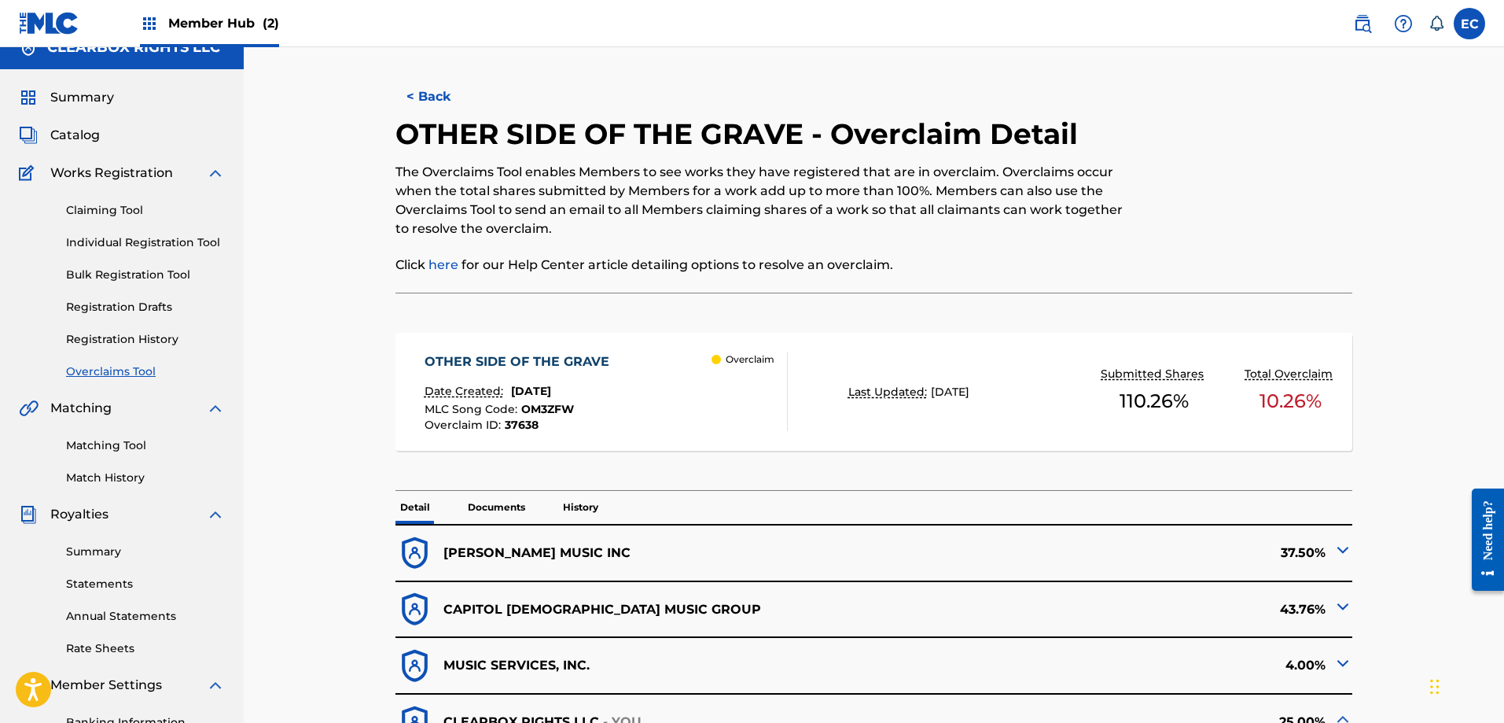
scroll to position [0, 0]
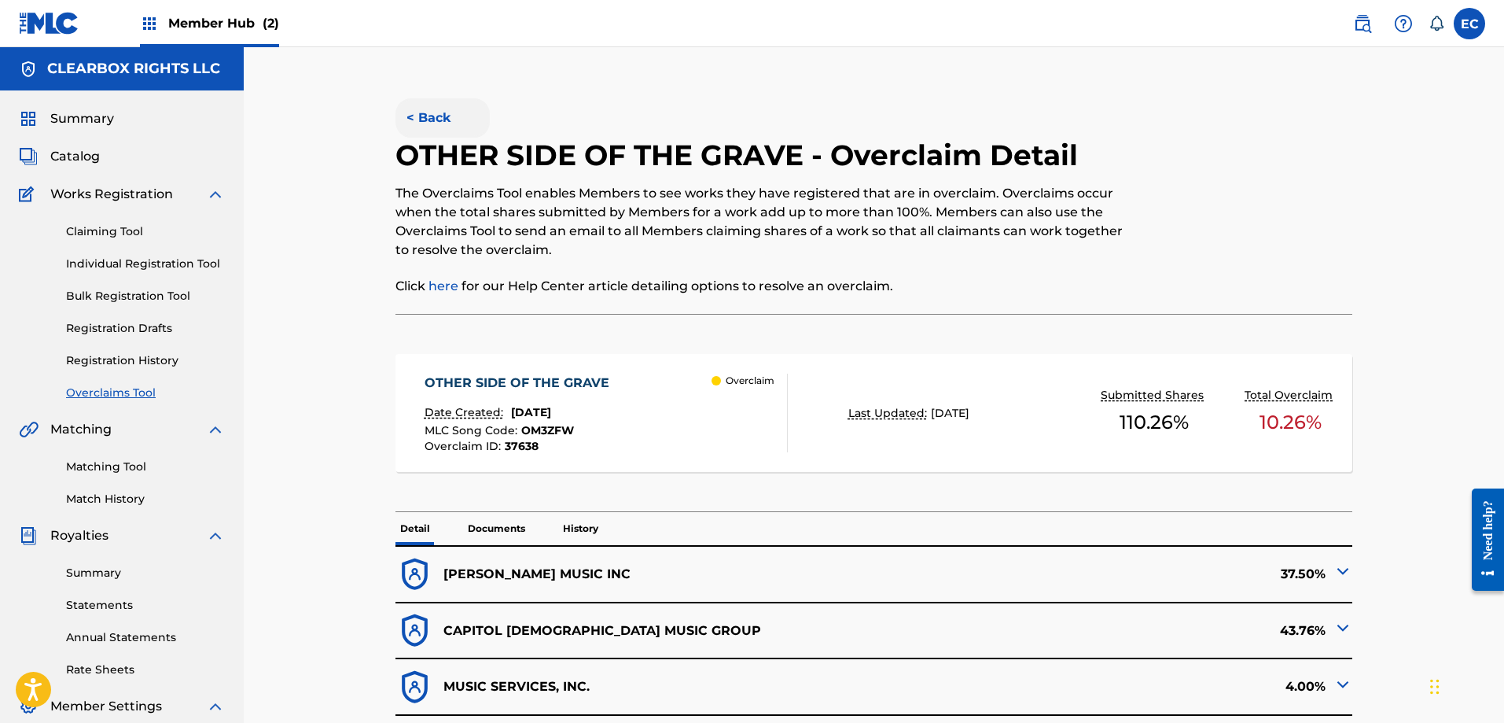
click at [435, 105] on button "< Back" at bounding box center [443, 117] width 94 height 39
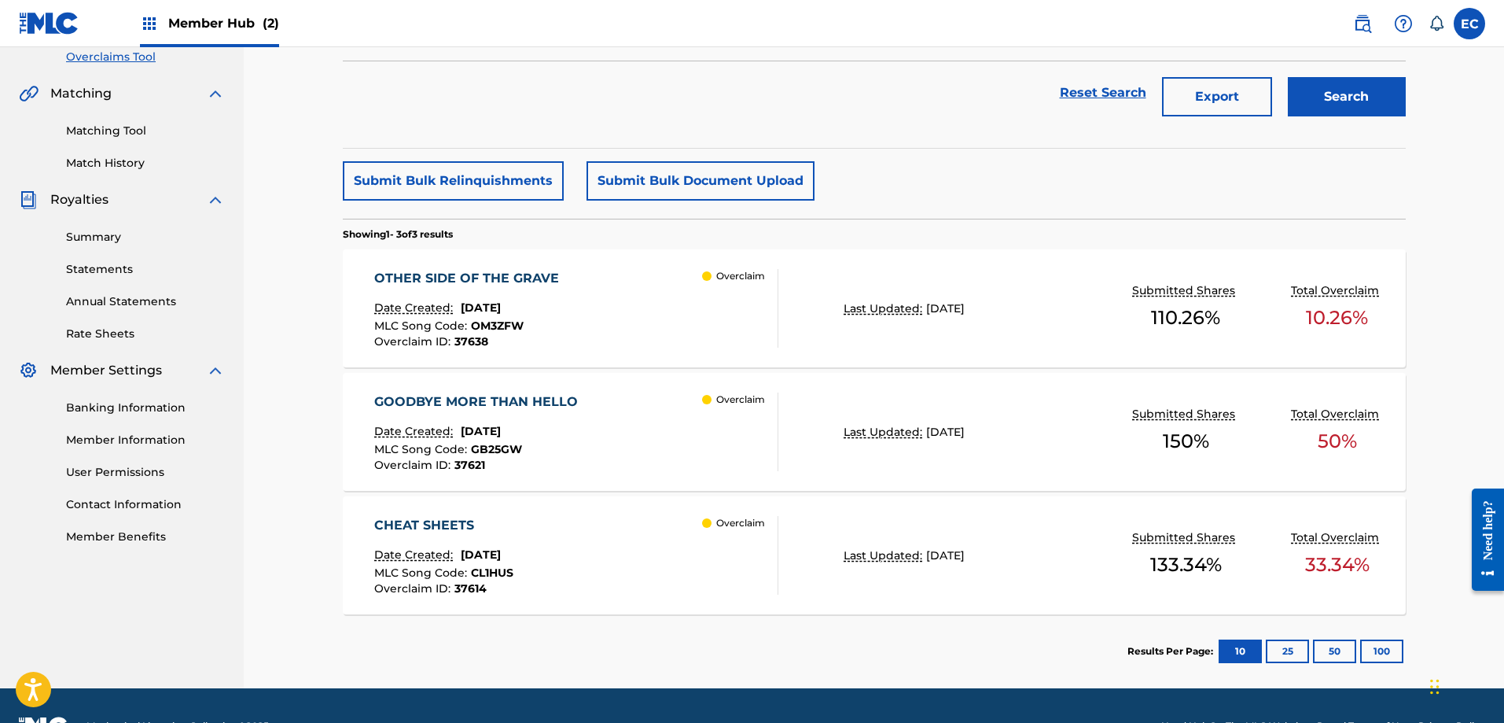
click at [459, 521] on div "CHEAT SHEETS" at bounding box center [443, 525] width 139 height 19
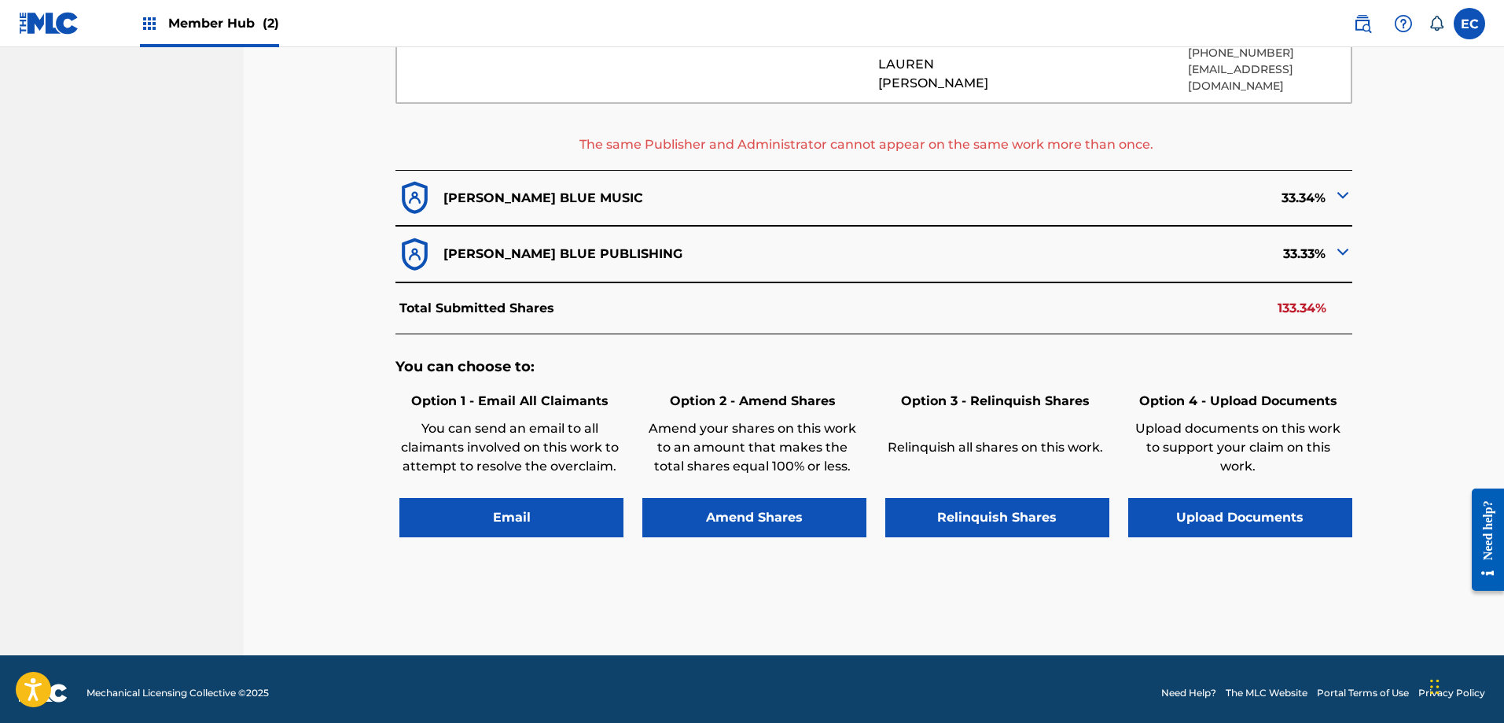
scroll to position [877, 0]
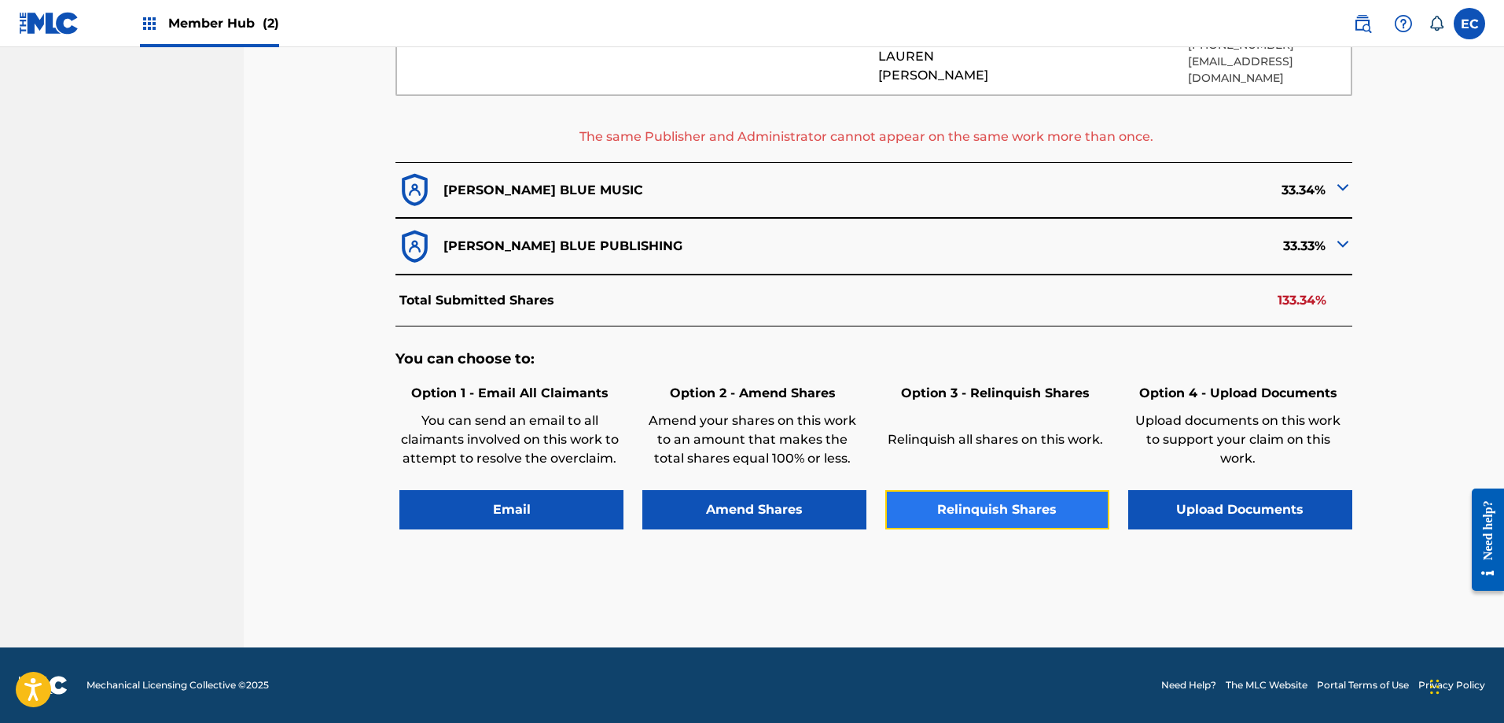
click at [1031, 510] on button "Relinquish Shares" at bounding box center [997, 509] width 224 height 39
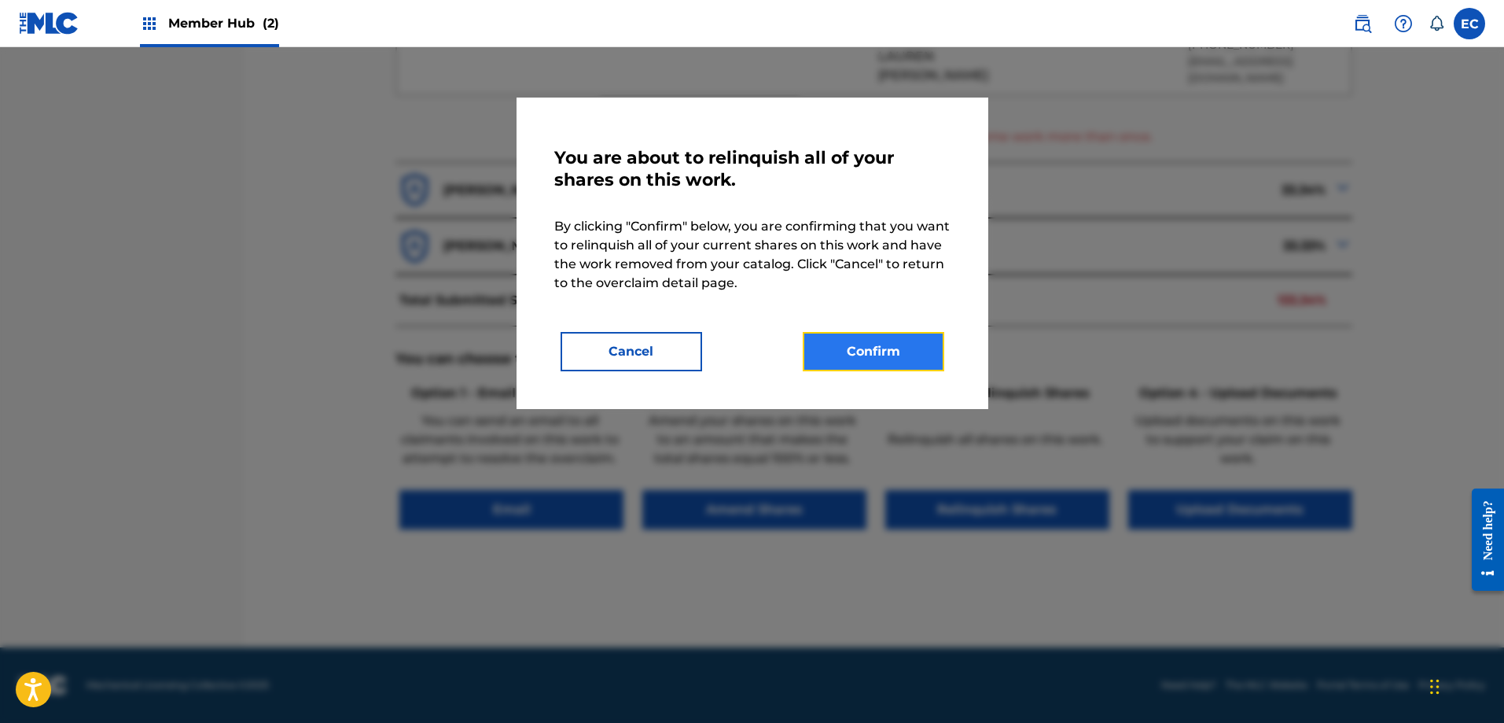
click at [893, 366] on button "Confirm" at bounding box center [874, 351] width 142 height 39
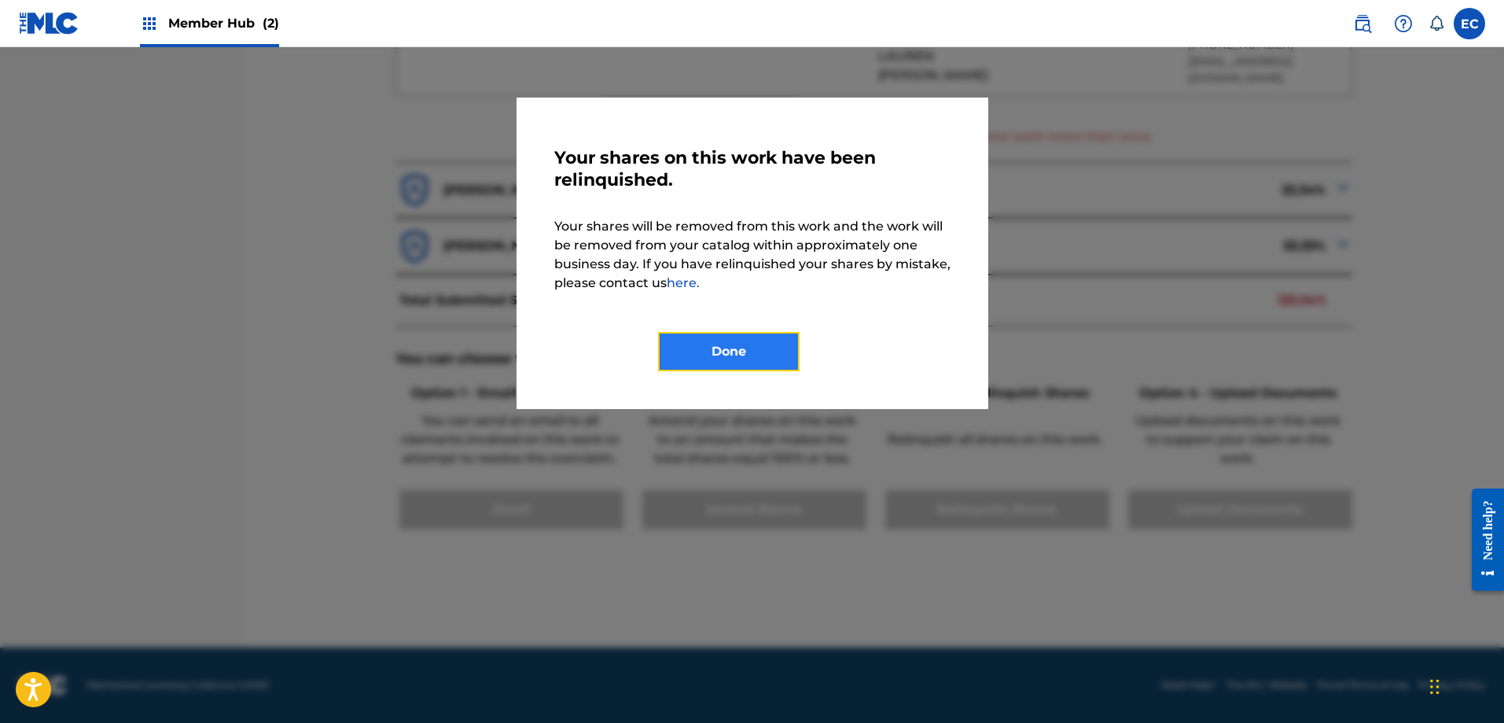
click at [742, 347] on button "Done" at bounding box center [729, 351] width 142 height 39
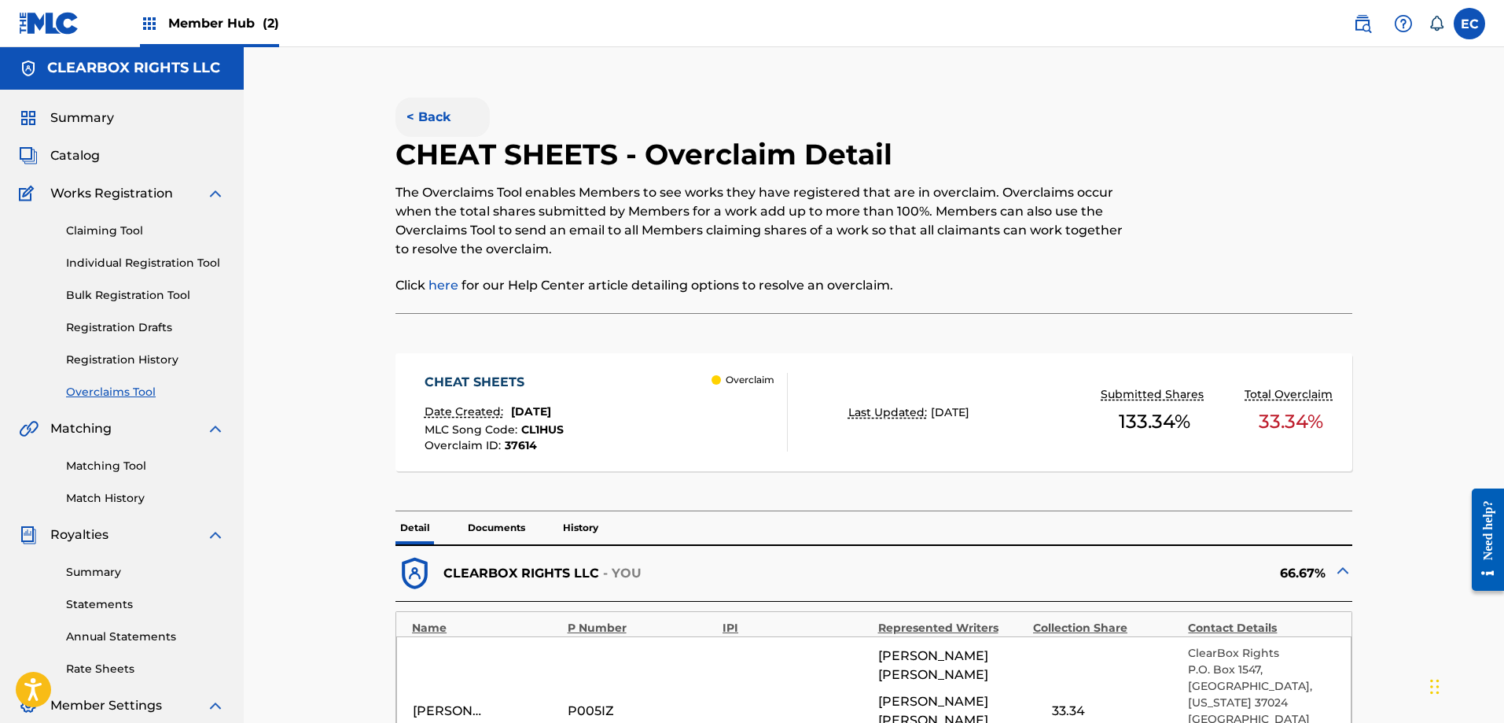
scroll to position [0, 0]
click at [425, 108] on button "< Back" at bounding box center [443, 117] width 94 height 39
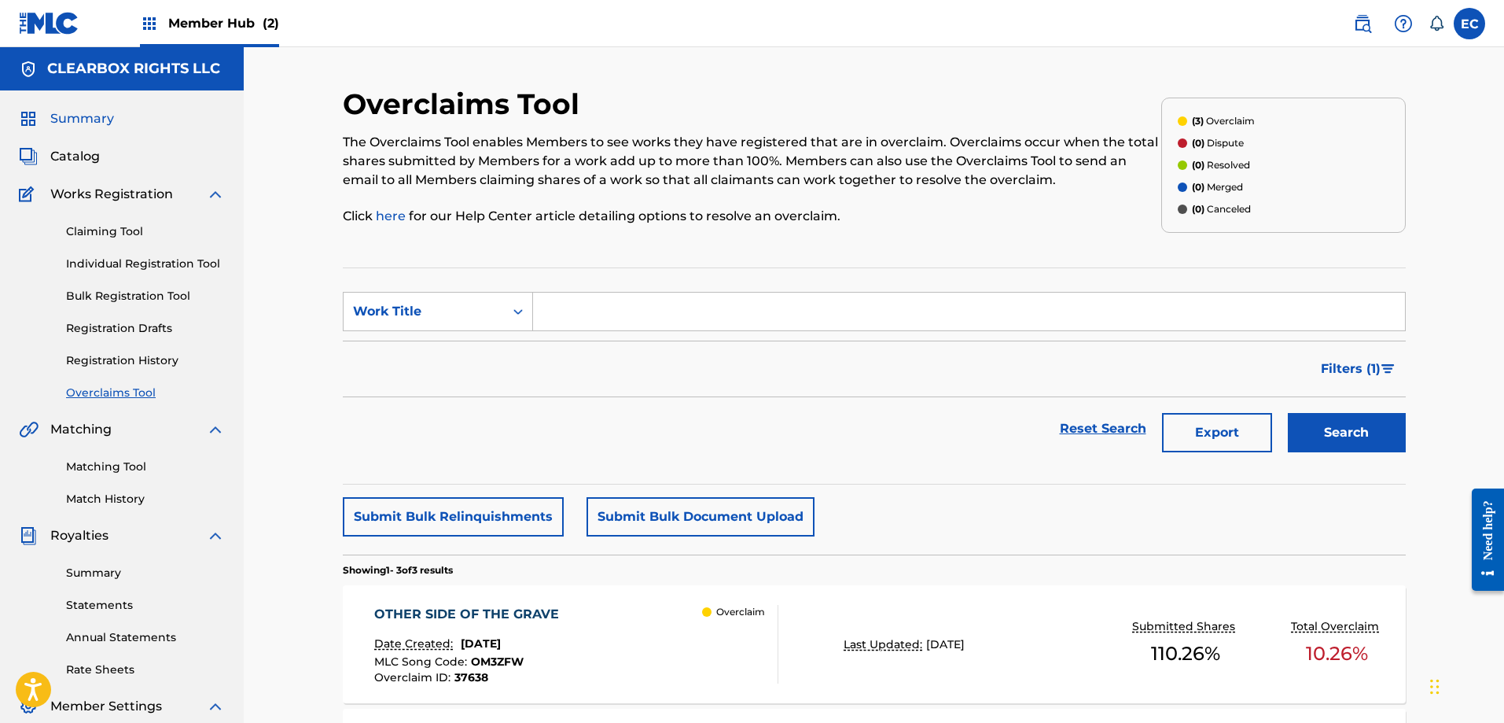
click at [67, 123] on span "Summary" at bounding box center [82, 118] width 64 height 19
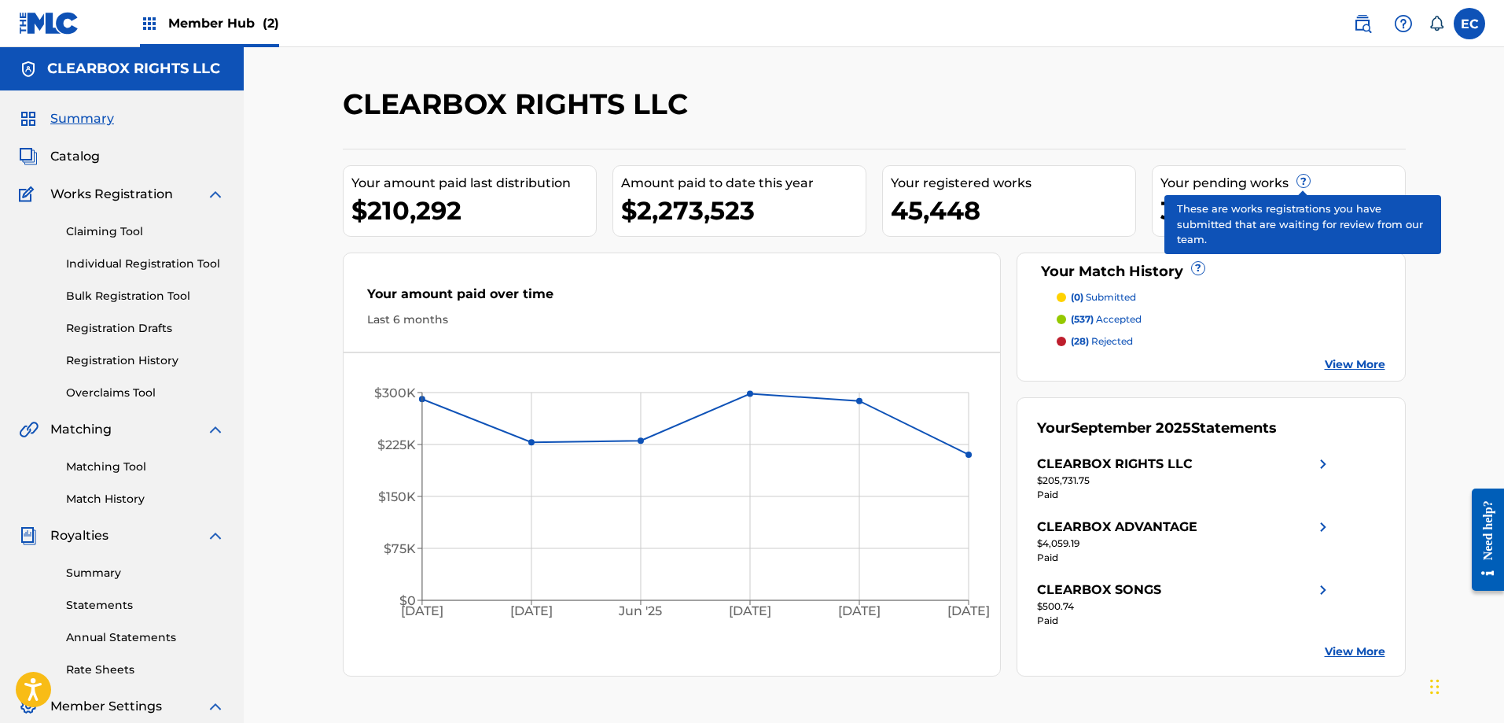
click at [1302, 179] on span "?" at bounding box center [1303, 181] width 13 height 13
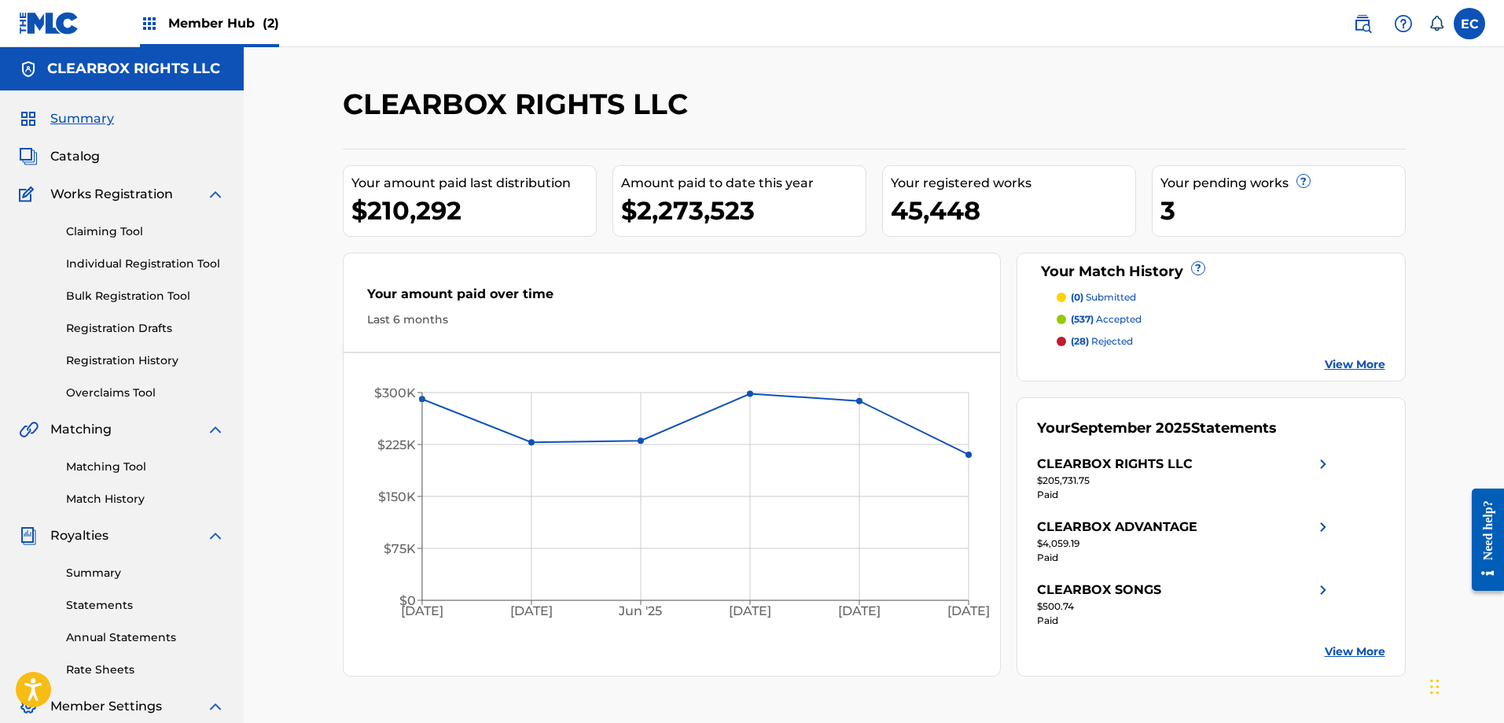
click at [1175, 211] on div "3" at bounding box center [1283, 210] width 245 height 35
click at [141, 266] on link "Individual Registration Tool" at bounding box center [145, 264] width 159 height 17
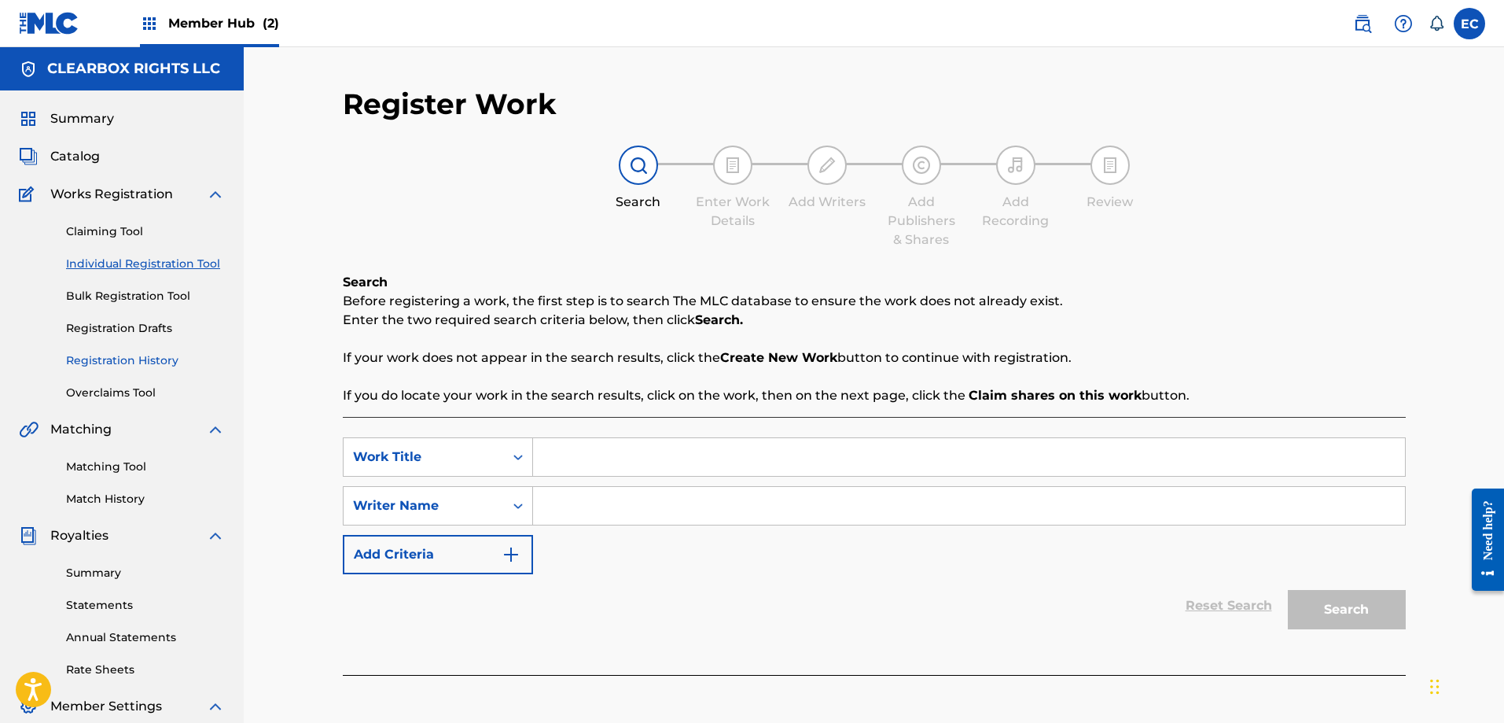
click at [156, 355] on link "Registration History" at bounding box center [145, 360] width 159 height 17
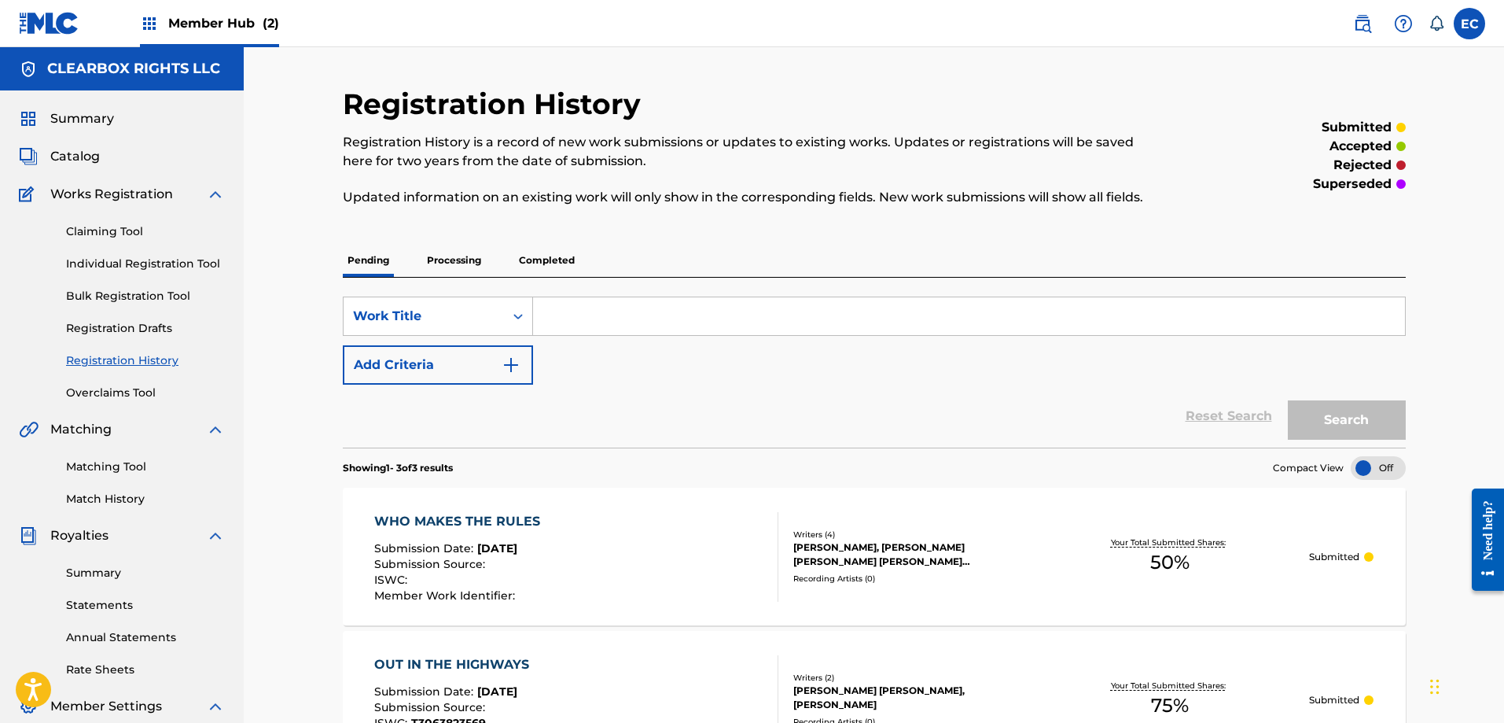
click at [449, 253] on p "Processing" at bounding box center [454, 260] width 64 height 33
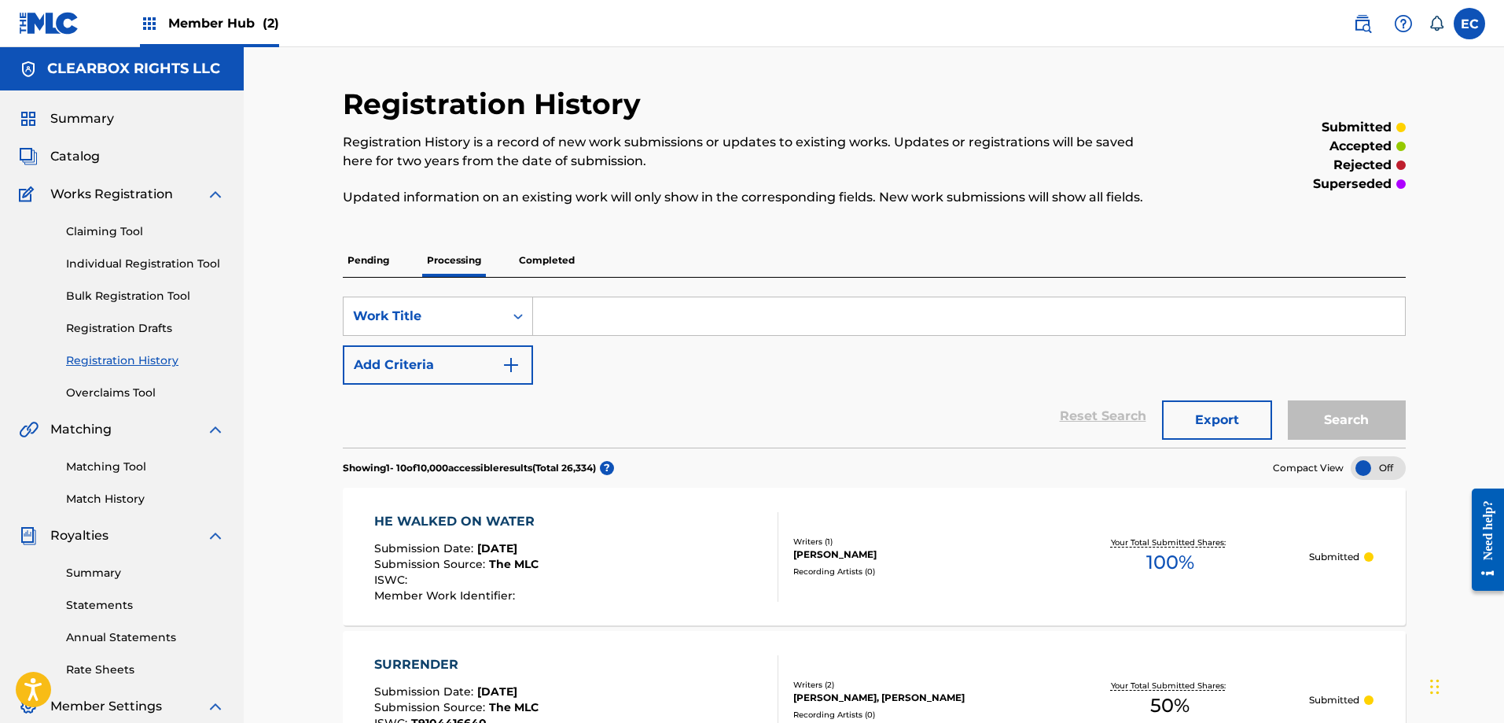
click at [543, 261] on p "Completed" at bounding box center [546, 260] width 65 height 33
